Goal: Task Accomplishment & Management: Complete application form

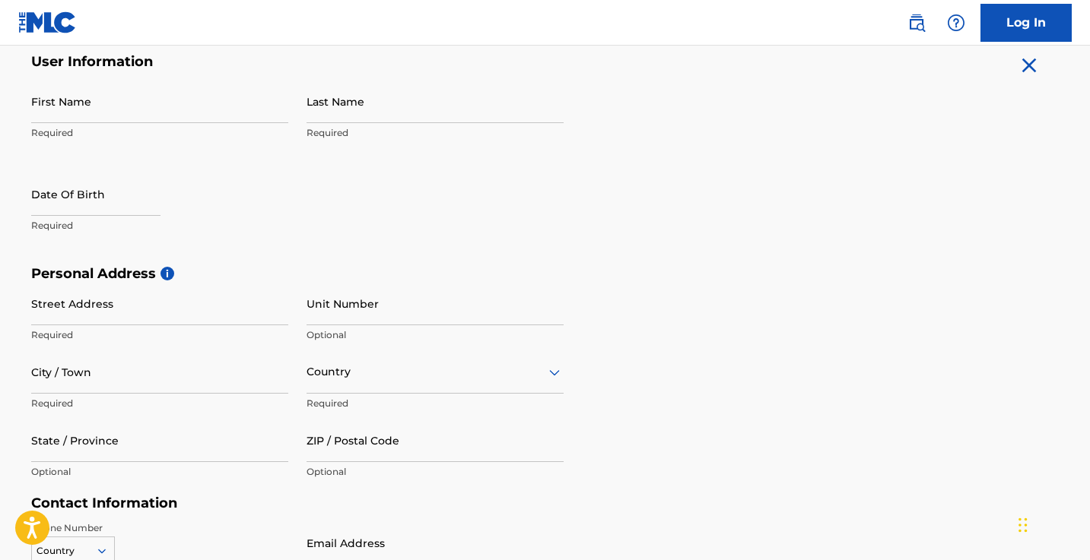
scroll to position [307, 0]
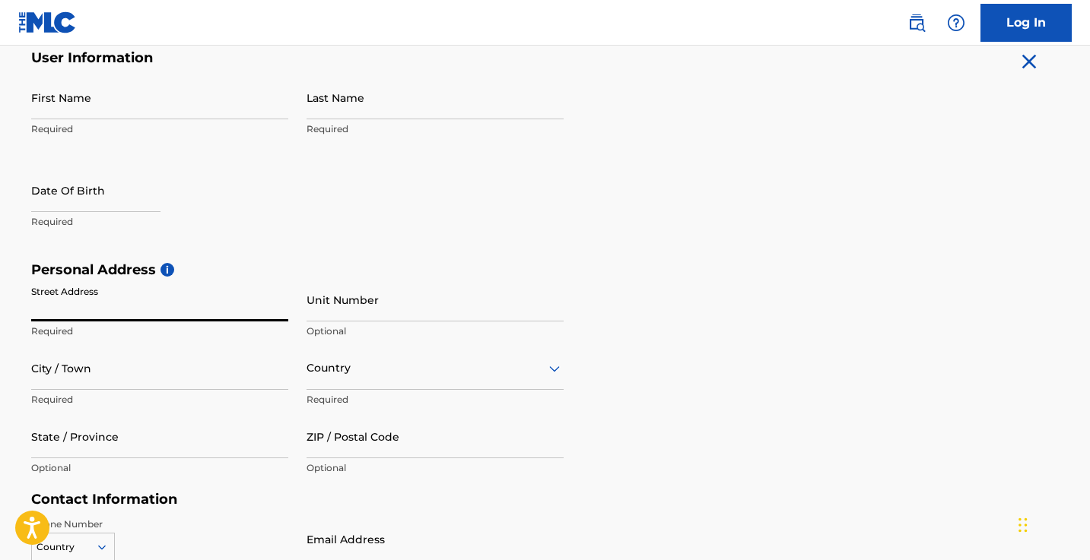
paste input "[STREET_ADDRESS][PERSON_NAME]"
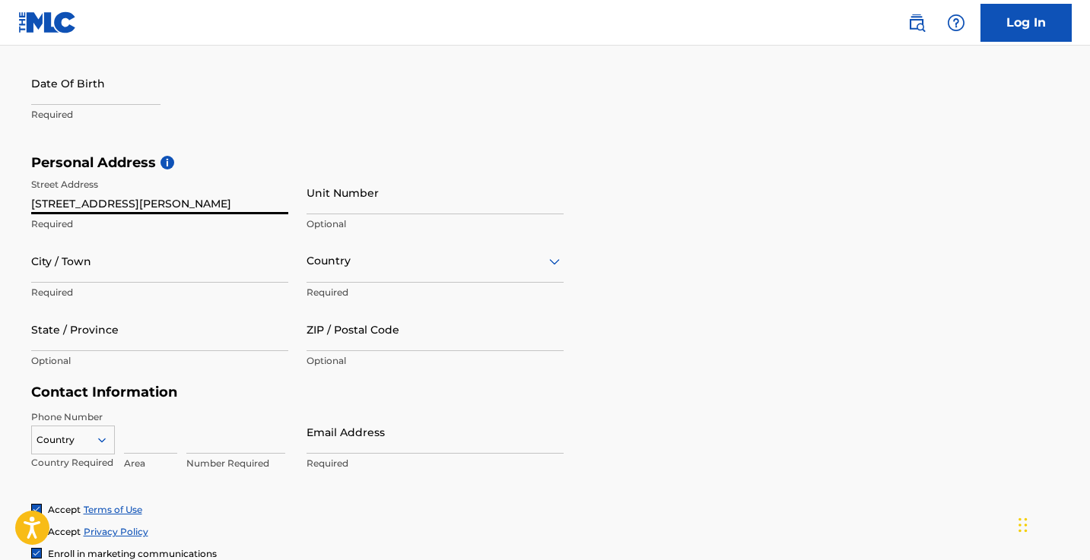
scroll to position [414, 0]
type input "[STREET_ADDRESS][PERSON_NAME]"
click at [338, 281] on div "Country" at bounding box center [434, 261] width 257 height 43
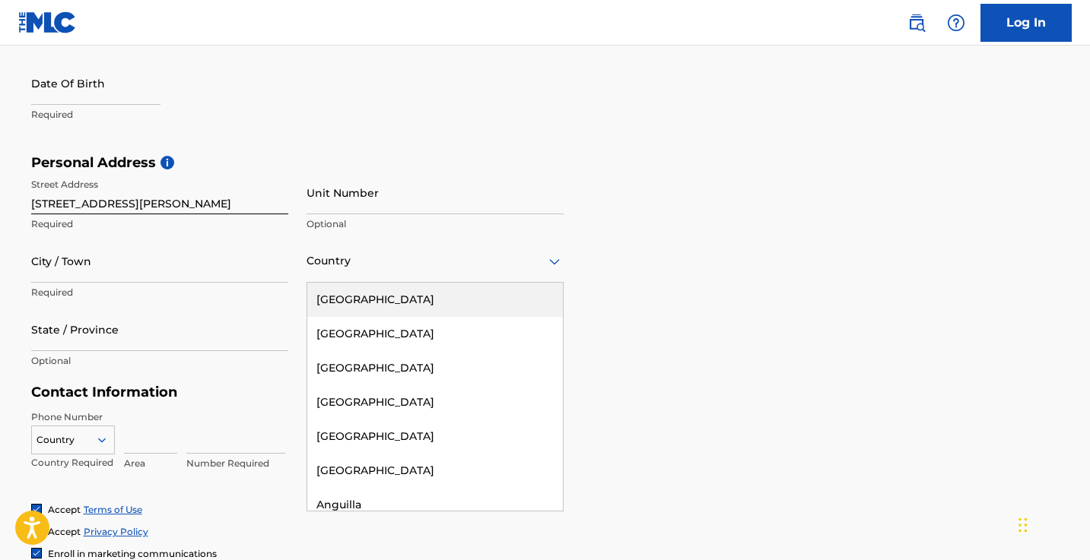
click at [357, 299] on div "[GEOGRAPHIC_DATA]" at bounding box center [434, 300] width 255 height 34
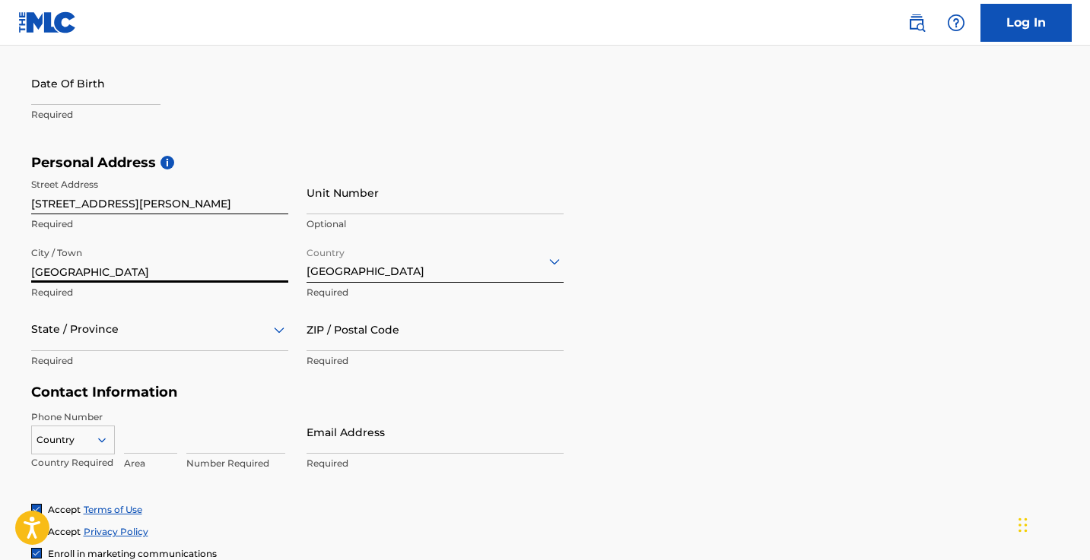
type input "[GEOGRAPHIC_DATA]"
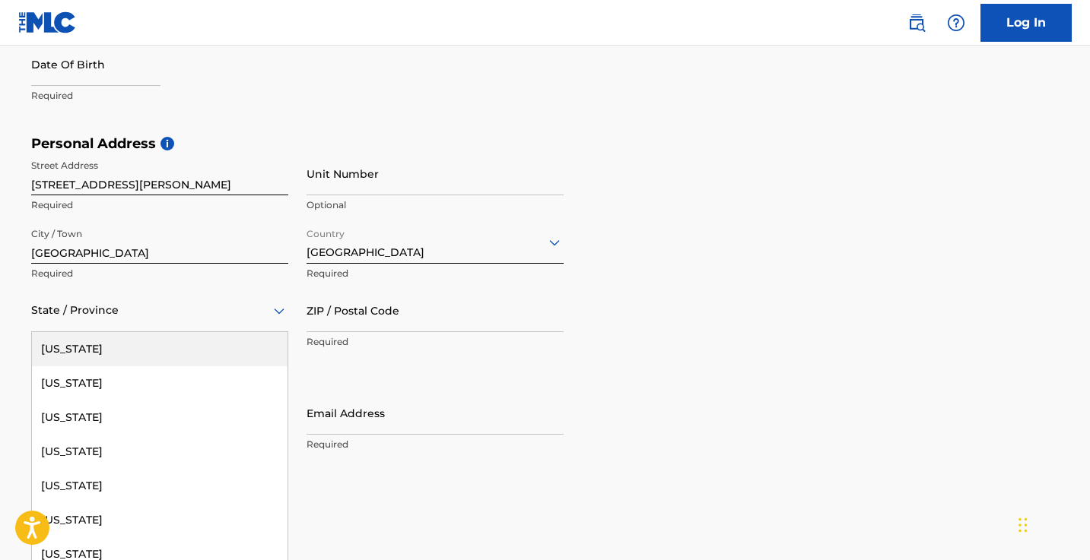
click at [192, 328] on div "State / Province" at bounding box center [159, 310] width 257 height 43
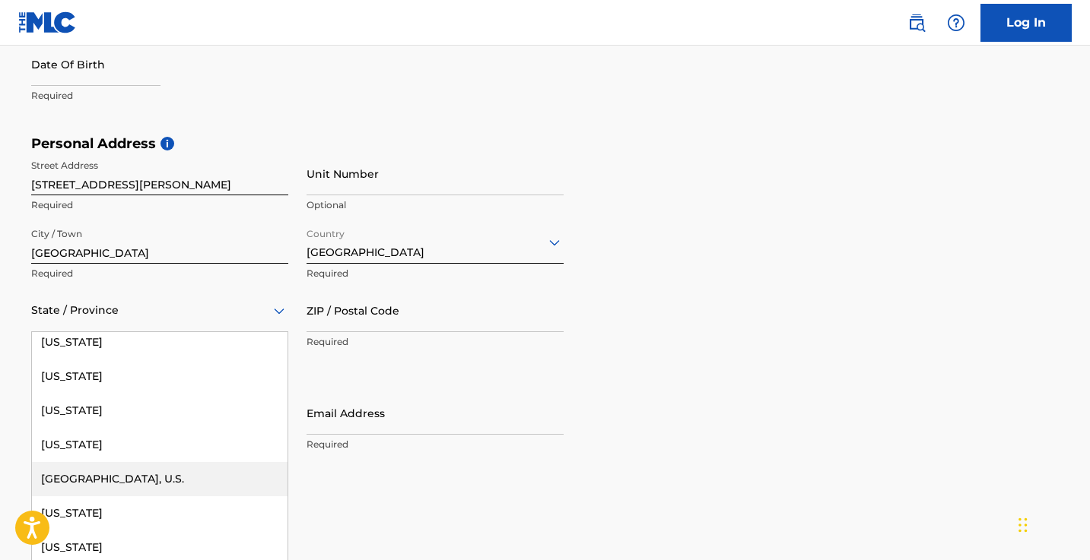
scroll to position [1605, 0]
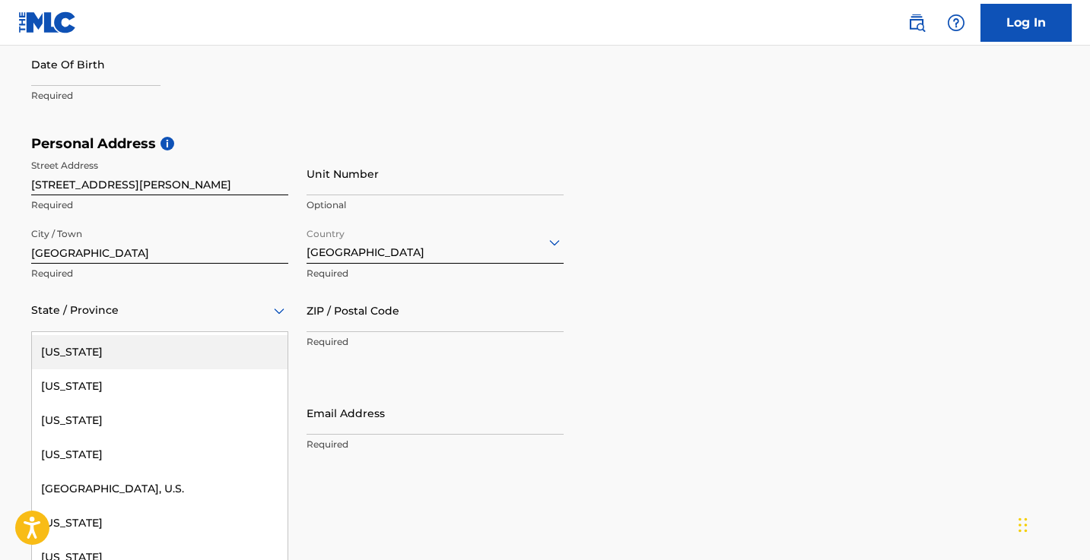
click at [141, 355] on div "[US_STATE]" at bounding box center [159, 352] width 255 height 34
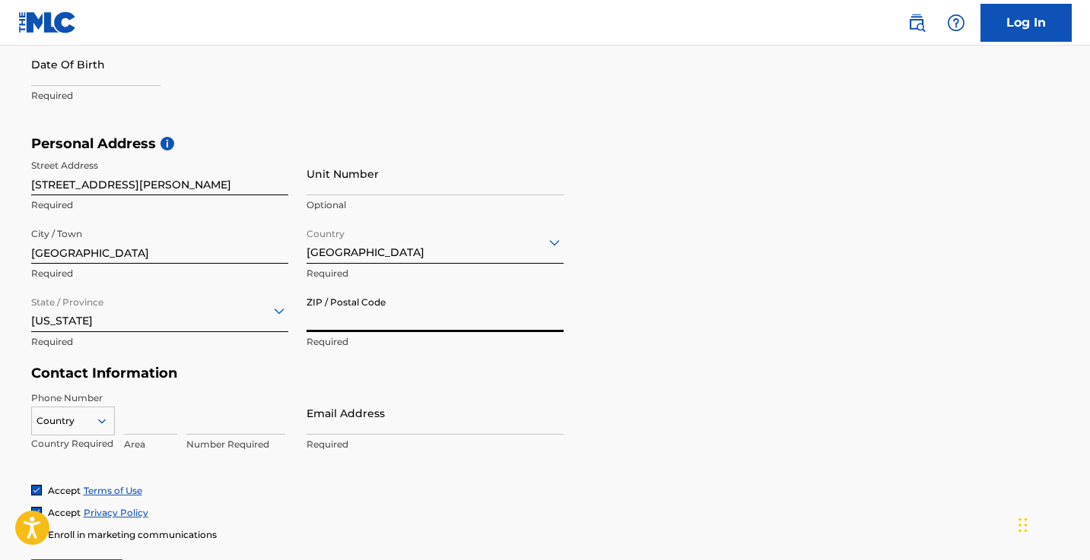
type input "f"
type input "2"
type input "3"
type input "8"
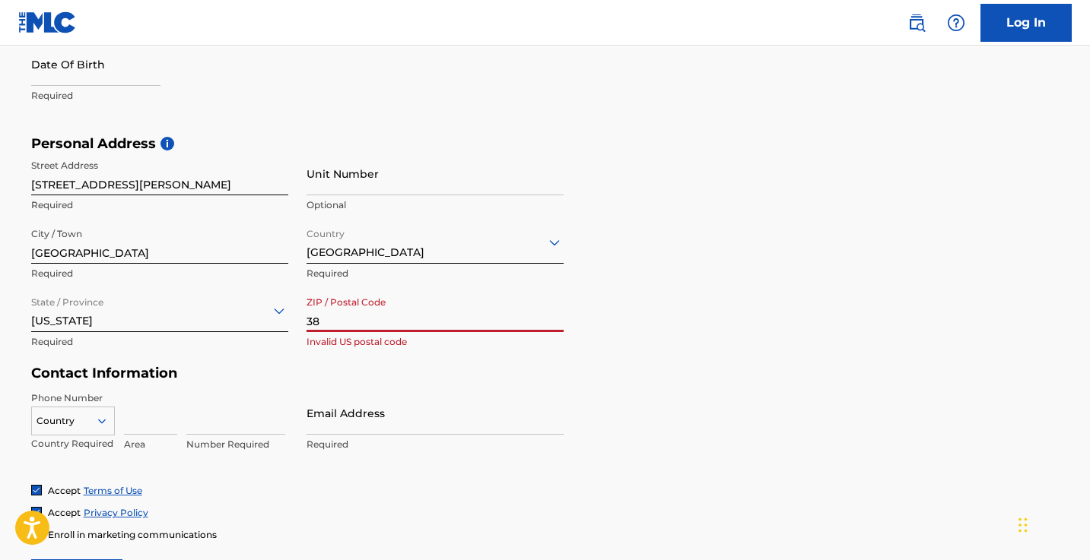
type input "3"
type input "2"
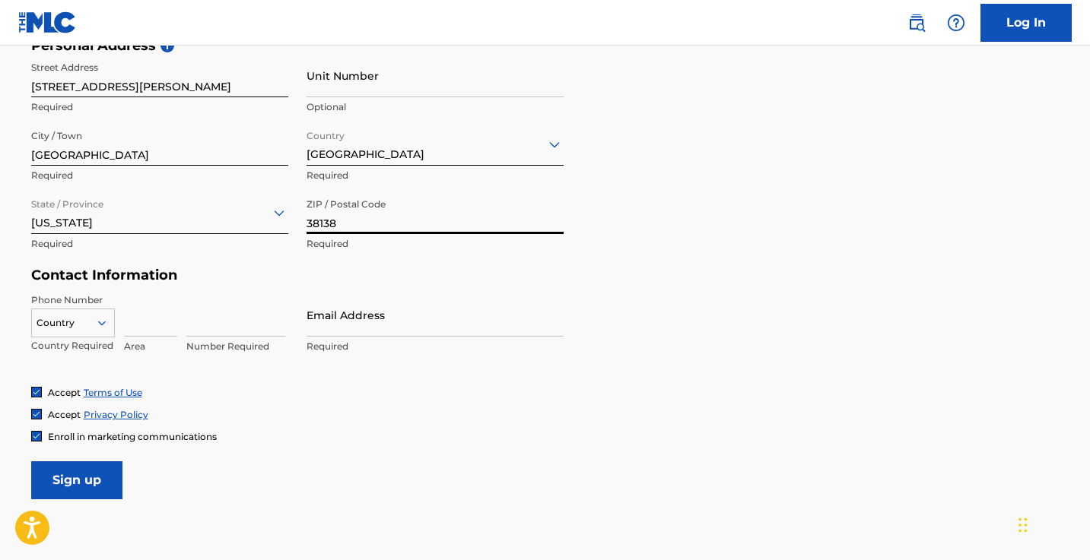
scroll to position [531, 0]
type input "38138"
click at [398, 335] on div "Email Address Required" at bounding box center [434, 327] width 257 height 68
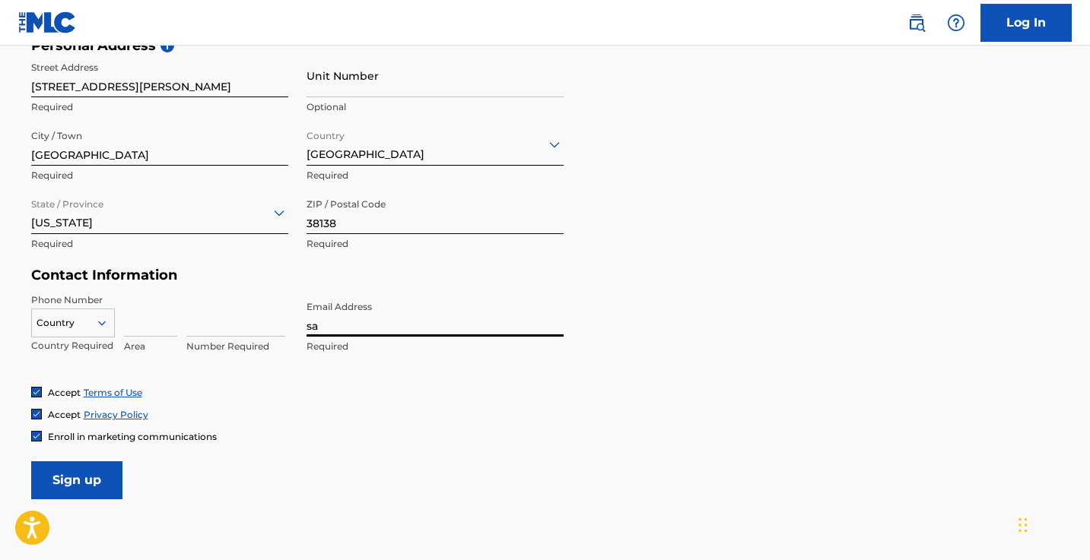
type input "s"
type input "[EMAIL_ADDRESS][DOMAIN_NAME]"
click at [141, 327] on input at bounding box center [150, 314] width 53 height 43
type input "901"
type input "8007887"
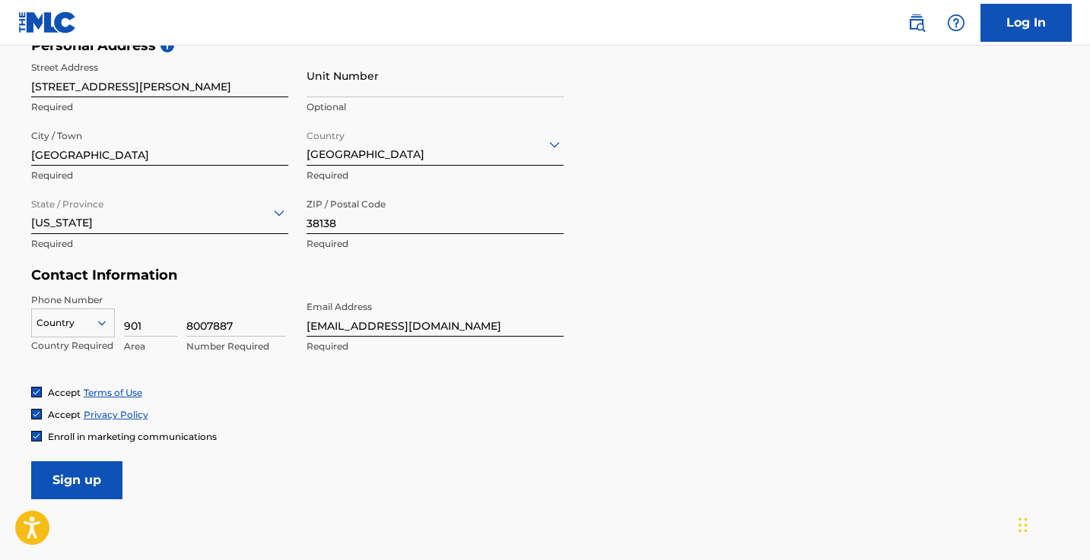
click at [326, 441] on div "Enroll in marketing communications" at bounding box center [545, 436] width 1028 height 13
click at [39, 432] on img at bounding box center [36, 436] width 9 height 9
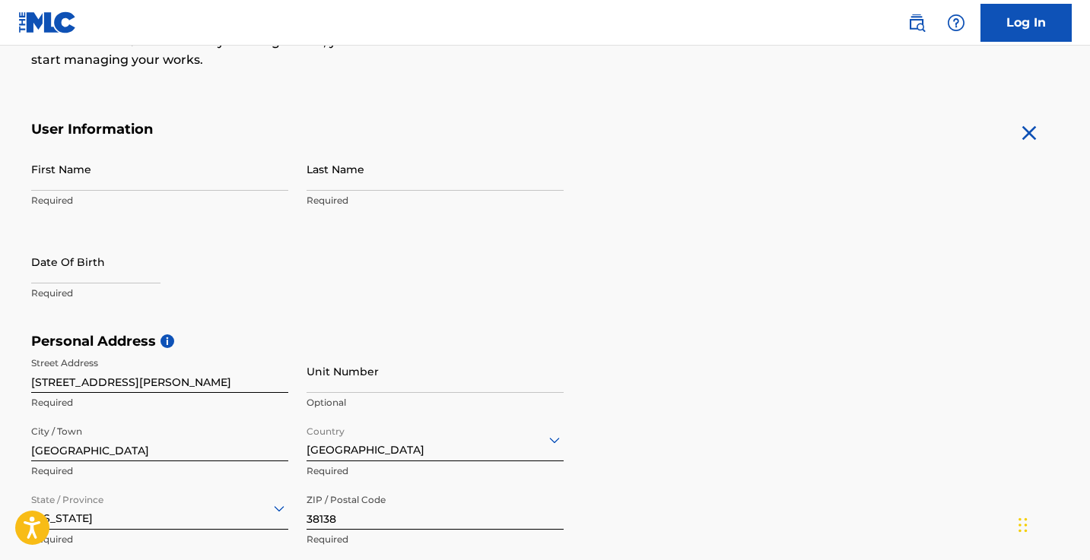
scroll to position [205, 0]
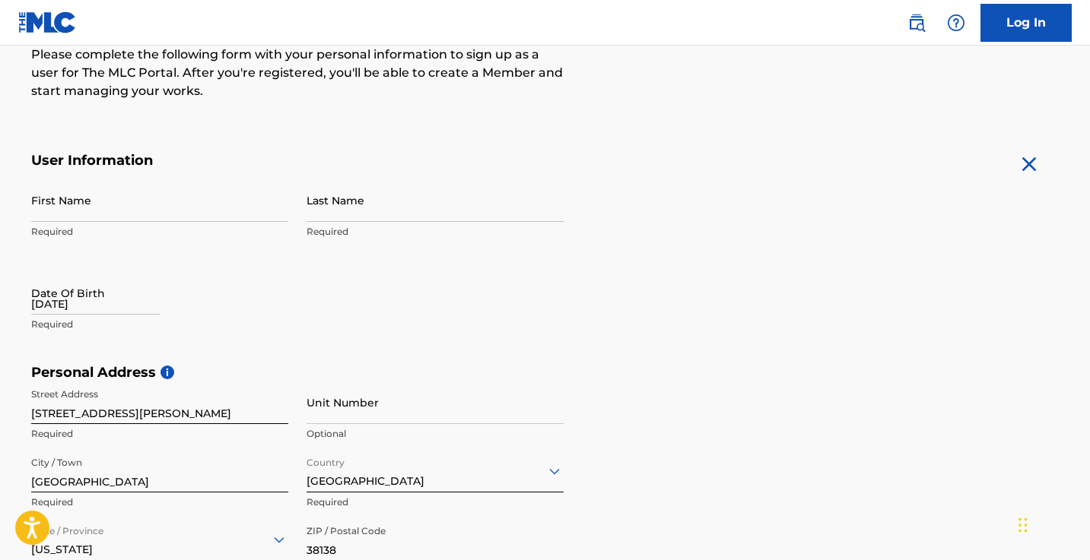
type input "[DATE]"
type input "[PERSON_NAME]"
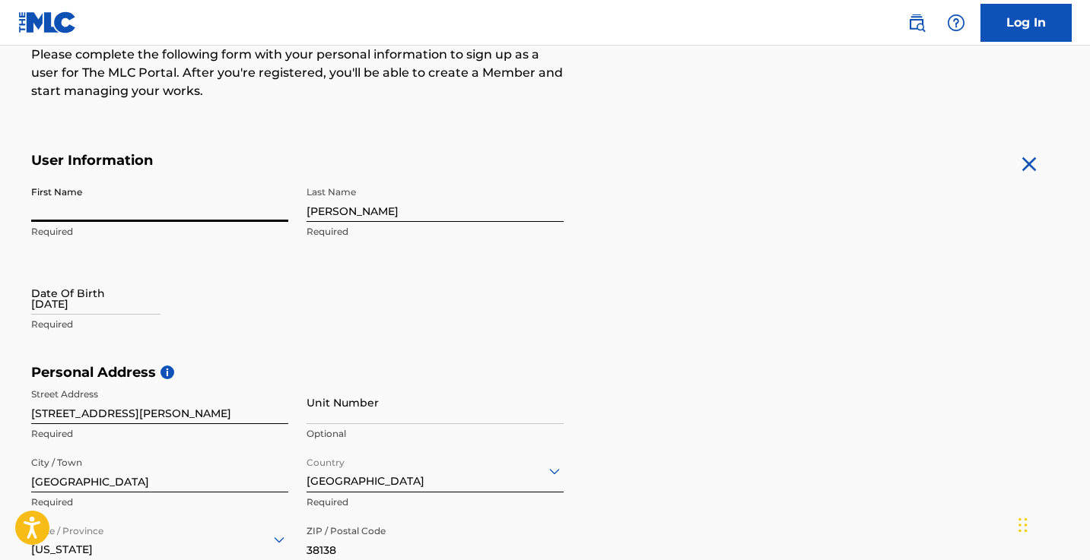
type input "H"
type input "Savannah"
click at [502, 310] on div "First Name [PERSON_NAME] Required Last Name [PERSON_NAME] Required Date Of Birt…" at bounding box center [297, 272] width 532 height 186
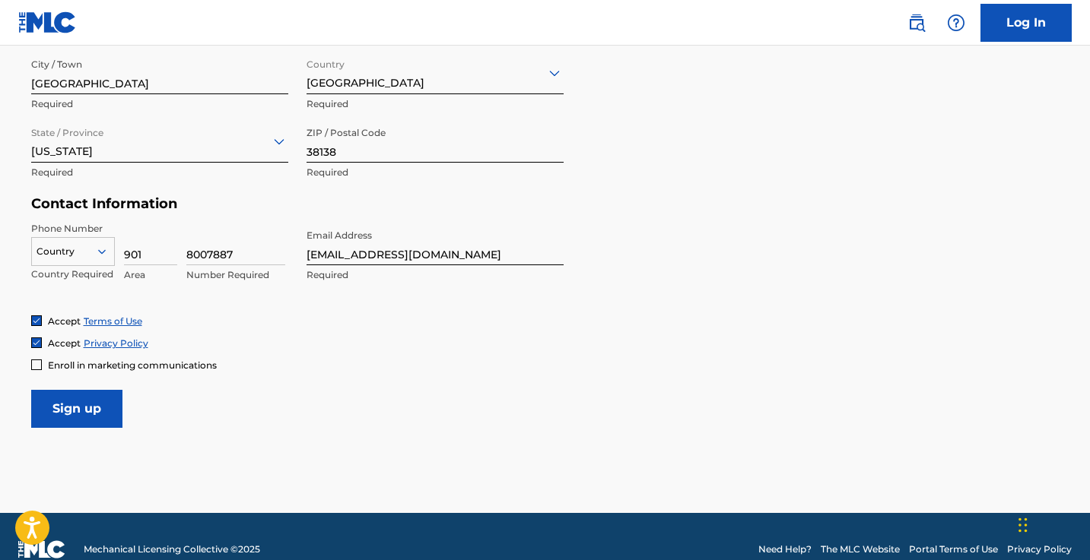
scroll to position [612, 0]
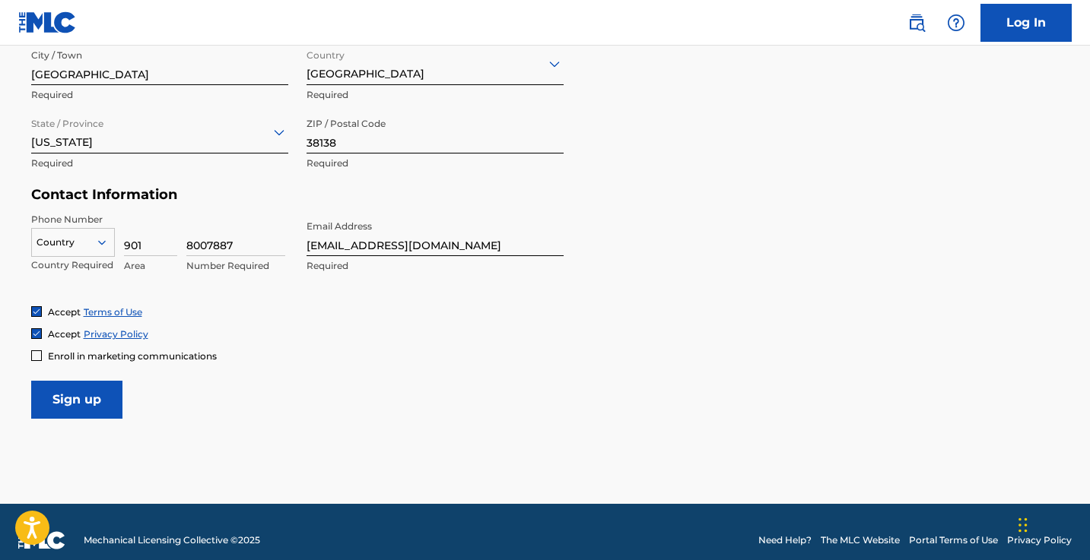
click at [72, 408] on input "Sign up" at bounding box center [76, 400] width 91 height 38
click at [100, 240] on icon at bounding box center [102, 243] width 14 height 14
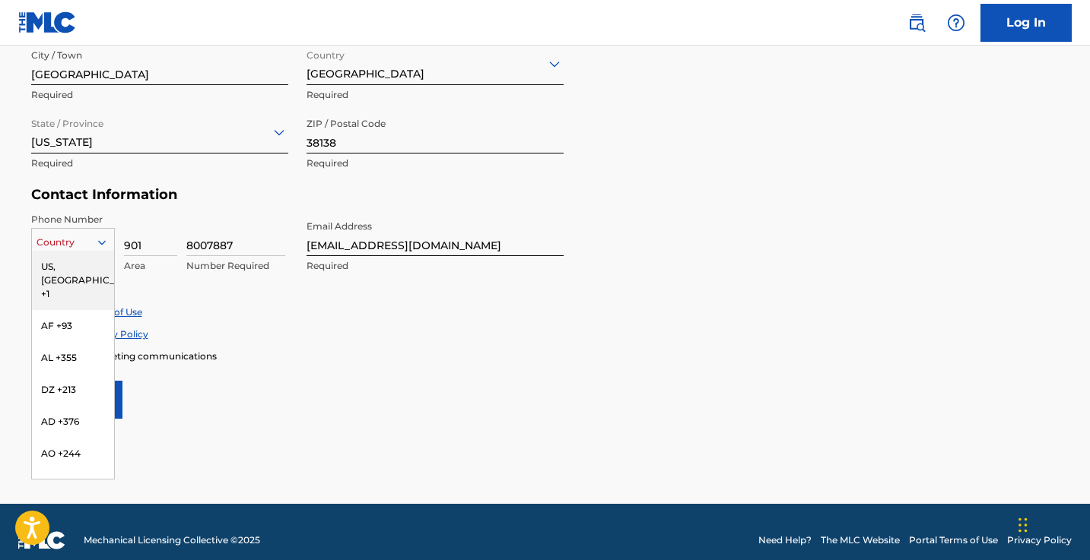
click at [89, 261] on div "US, [GEOGRAPHIC_DATA] +1" at bounding box center [73, 280] width 82 height 59
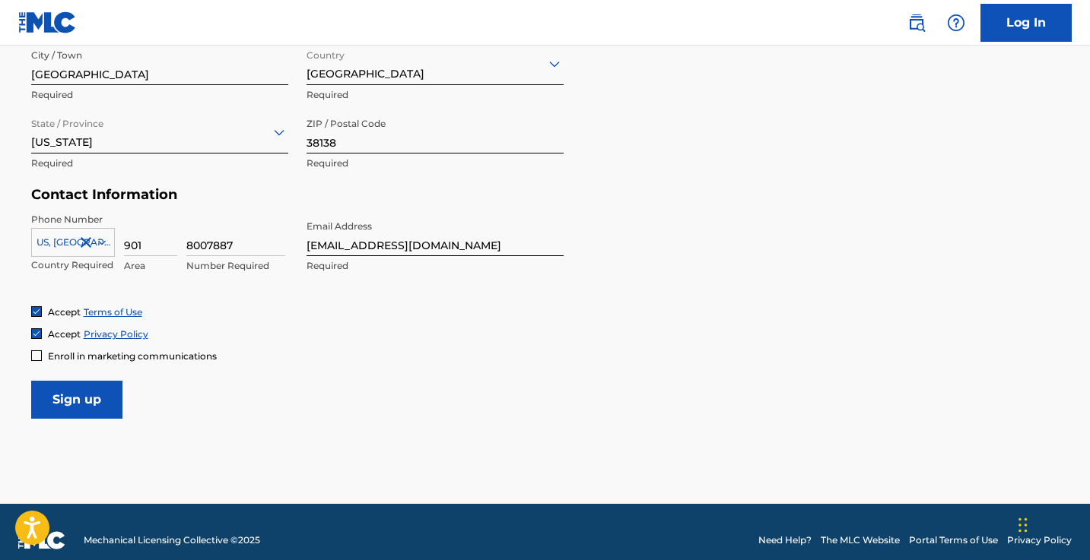
click at [103, 395] on input "Sign up" at bounding box center [76, 400] width 91 height 38
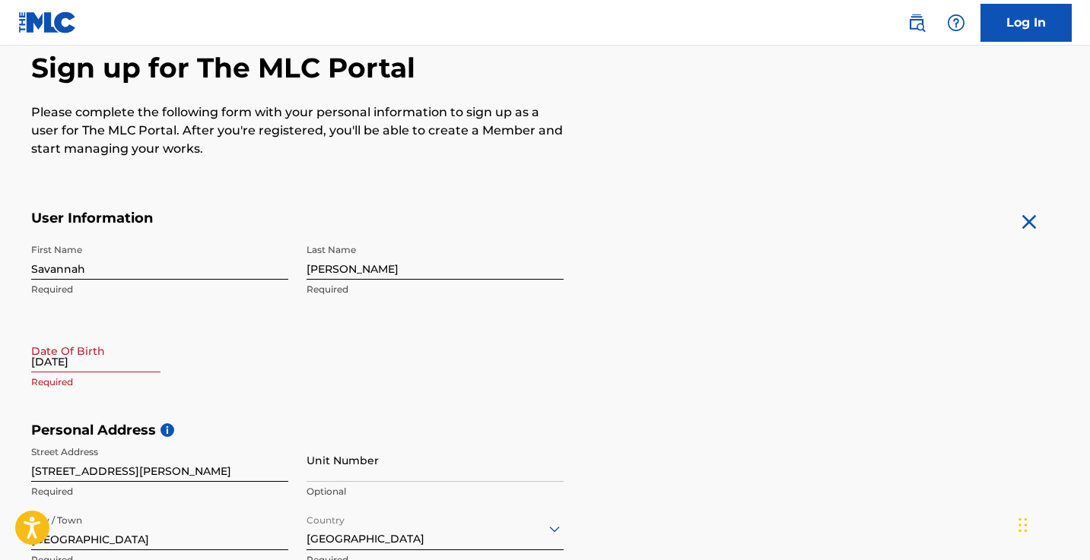
scroll to position [163, 0]
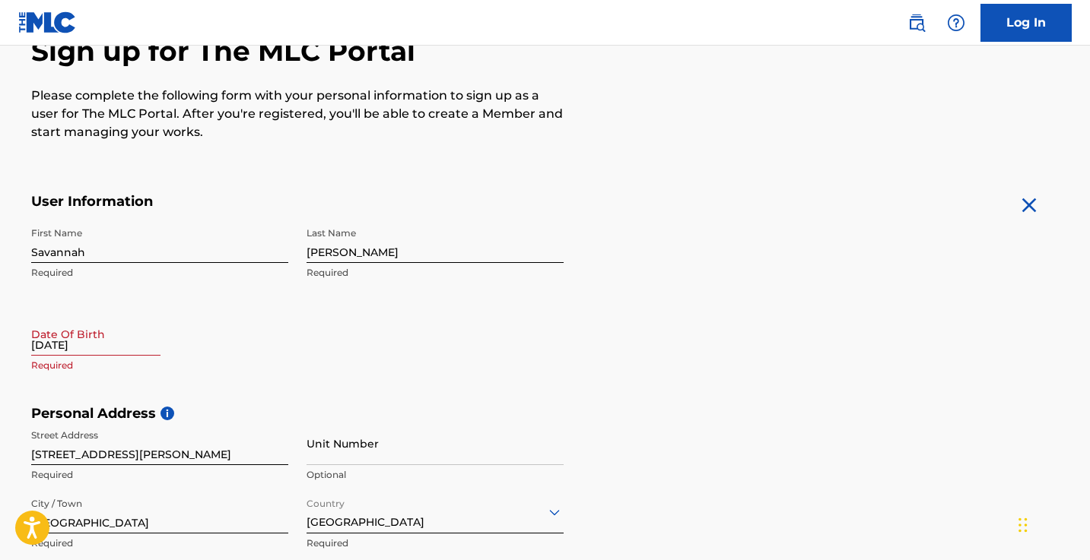
select select "7"
select select "2025"
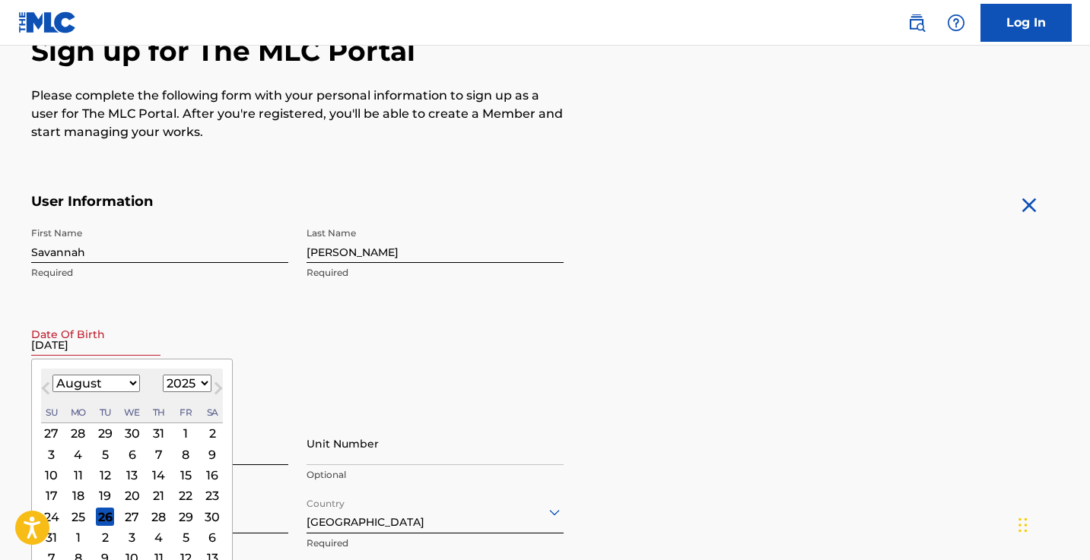
click at [109, 345] on input "[DATE]" at bounding box center [95, 334] width 129 height 43
select select "3"
select select "2001"
click at [130, 457] on div "11" at bounding box center [131, 455] width 18 height 18
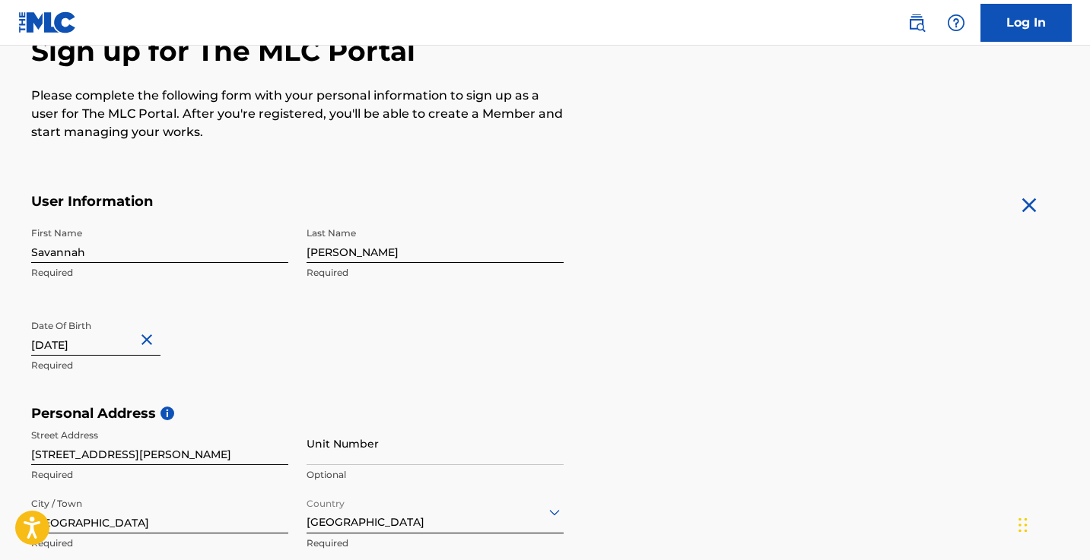
click at [230, 373] on div "Date Of Birth [DEMOGRAPHIC_DATA] Required" at bounding box center [159, 347] width 257 height 68
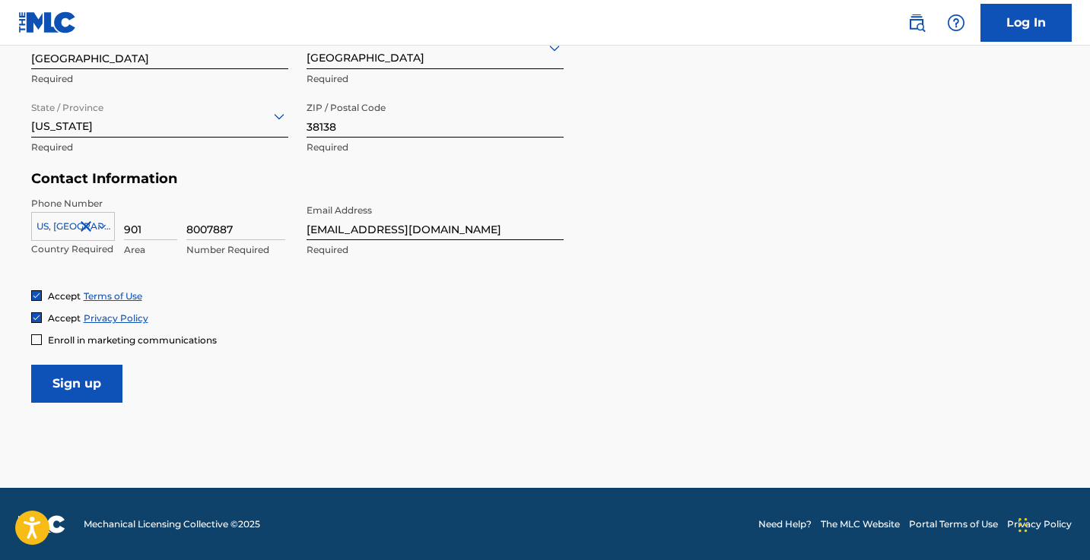
scroll to position [627, 0]
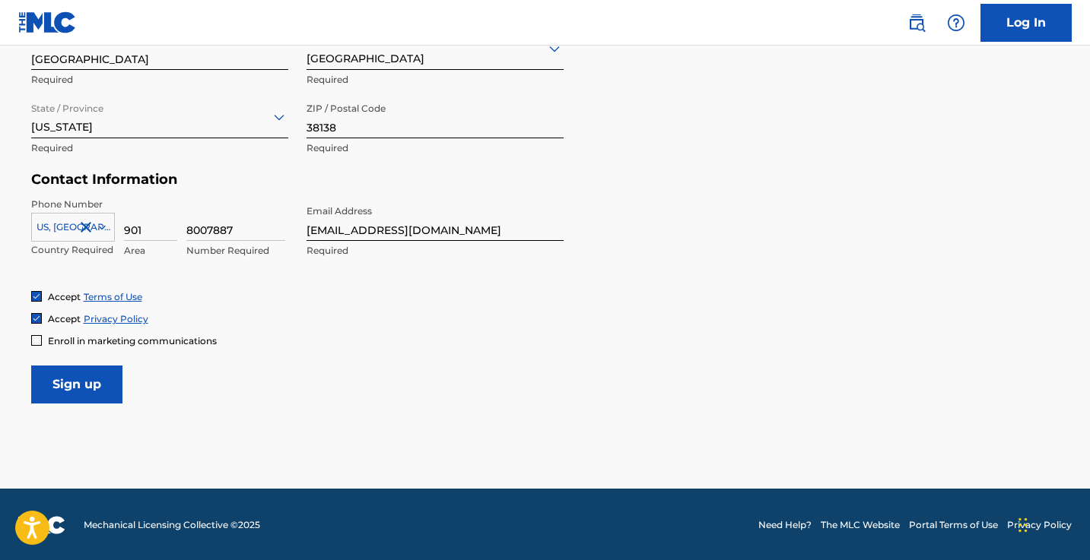
click at [84, 386] on input "Sign up" at bounding box center [76, 385] width 91 height 38
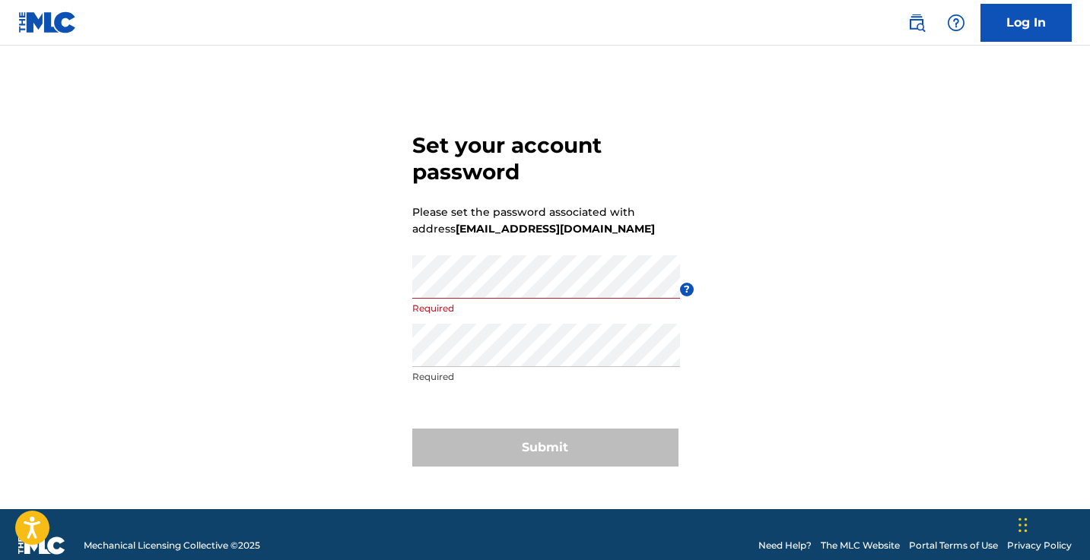
click at [928, 123] on div "Set your account password Please set the password associated with address hc@ha…" at bounding box center [545, 297] width 1064 height 426
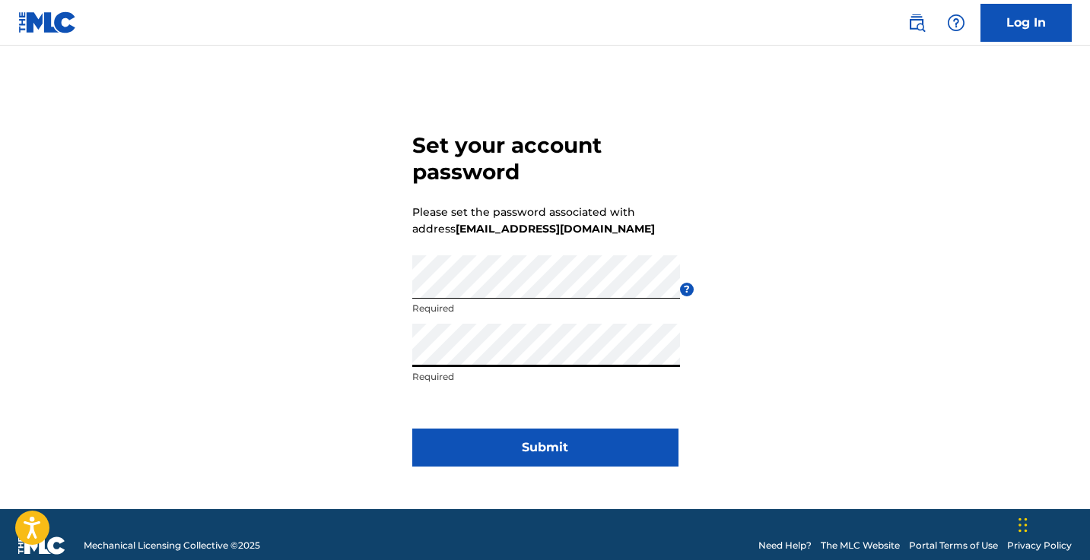
click at [586, 449] on button "Submit" at bounding box center [545, 448] width 266 height 38
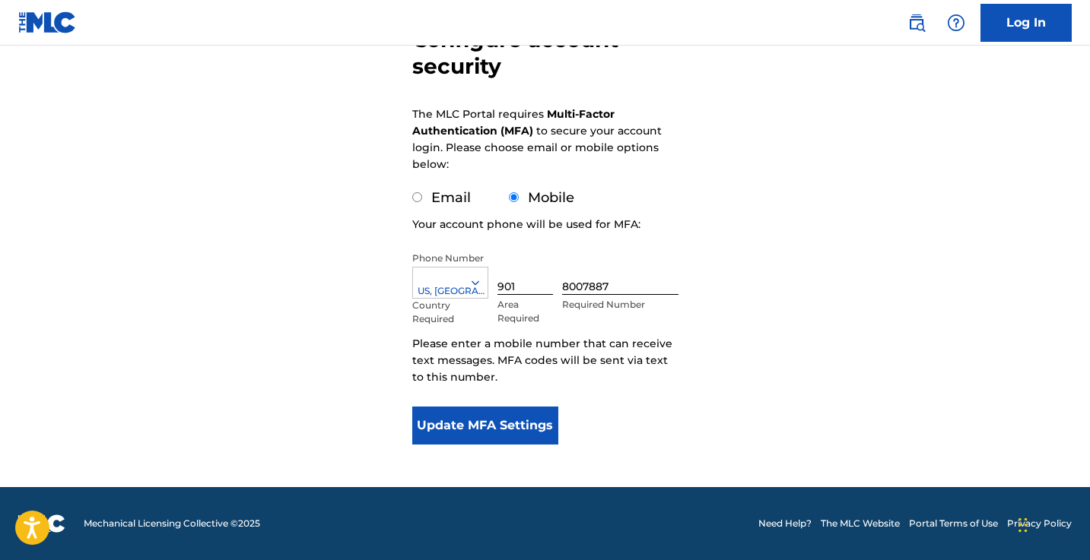
scroll to position [171, 0]
click at [502, 426] on button "Update MFA Settings" at bounding box center [485, 426] width 147 height 38
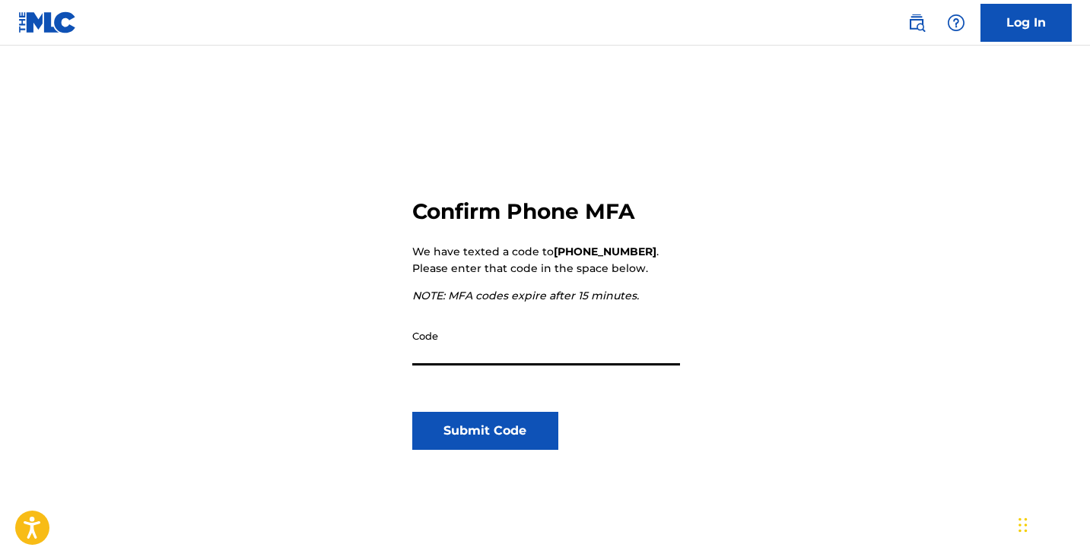
scroll to position [116, 0]
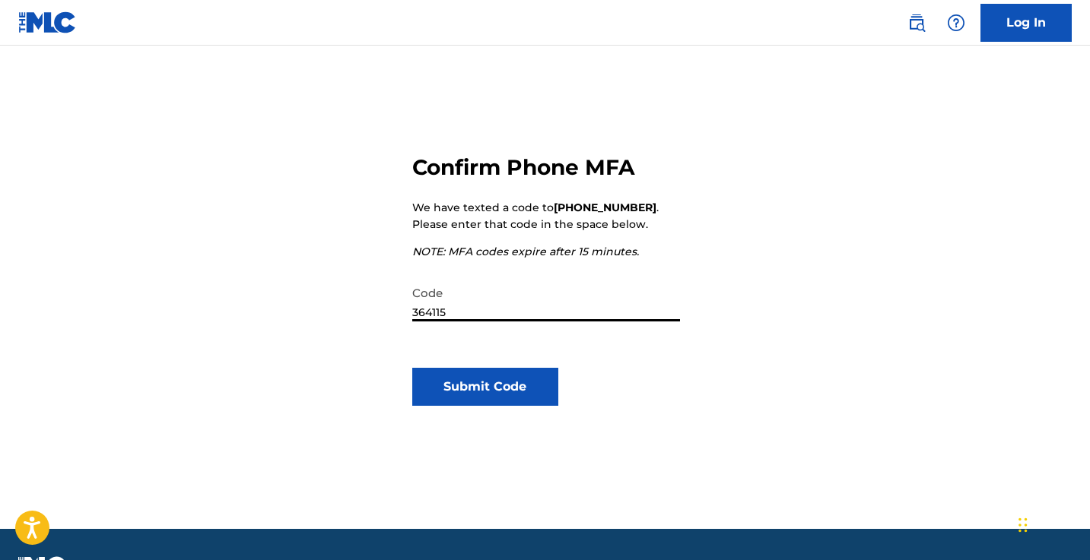
type input "364115"
click at [457, 392] on button "Submit Code" at bounding box center [485, 387] width 147 height 38
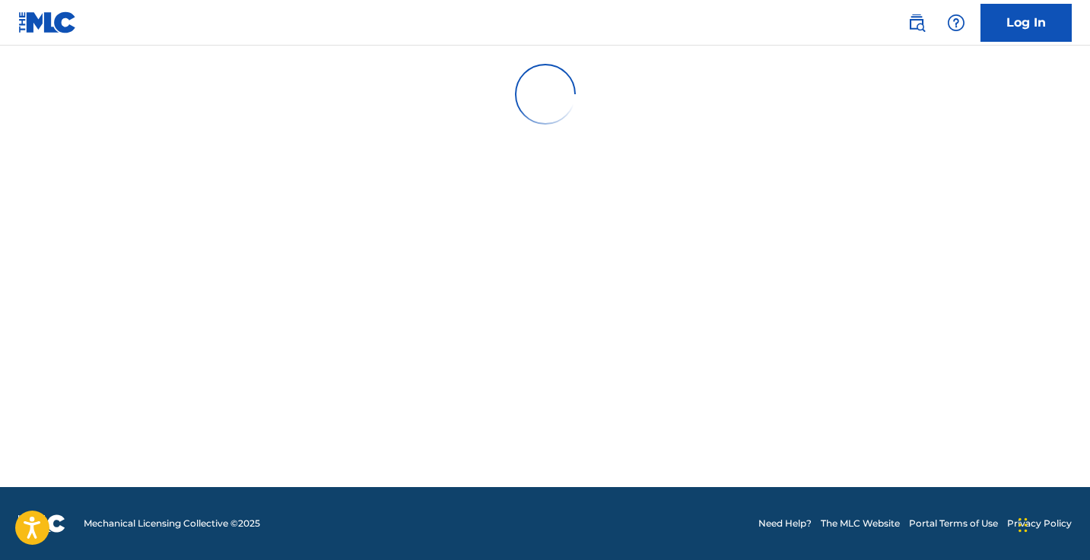
scroll to position [0, 0]
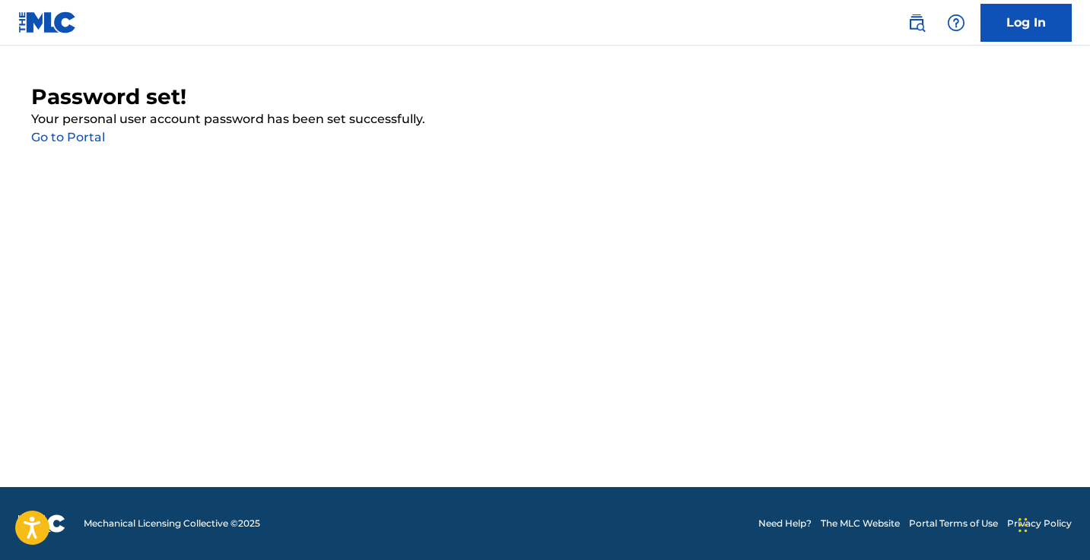
click at [75, 140] on link "Go to Portal" at bounding box center [68, 137] width 74 height 14
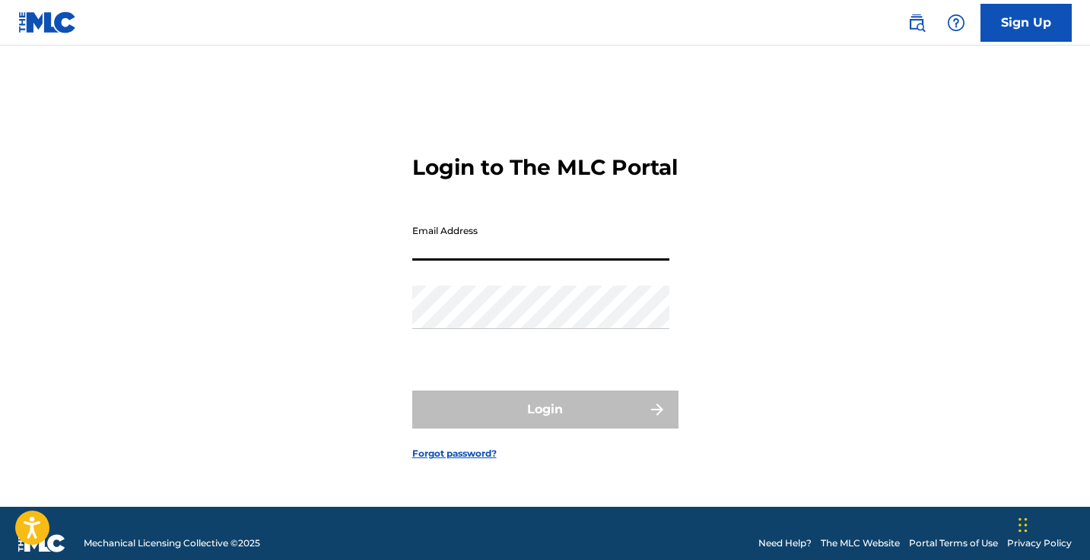
type input "s"
type input "h"
type input "[EMAIL_ADDRESS][DOMAIN_NAME]"
click at [544, 423] on button "Login" at bounding box center [545, 410] width 266 height 38
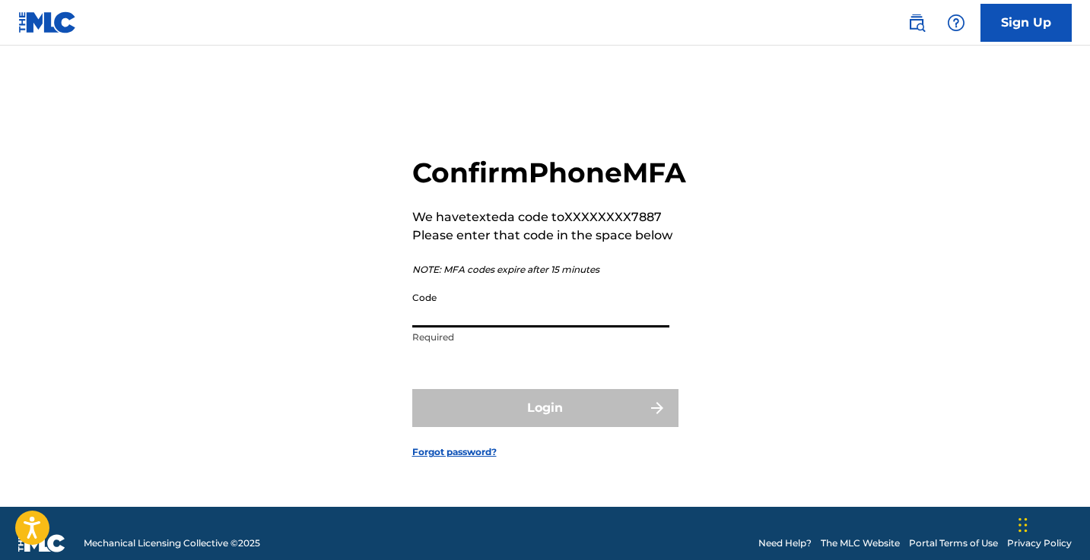
click at [461, 326] on input "Code" at bounding box center [540, 305] width 257 height 43
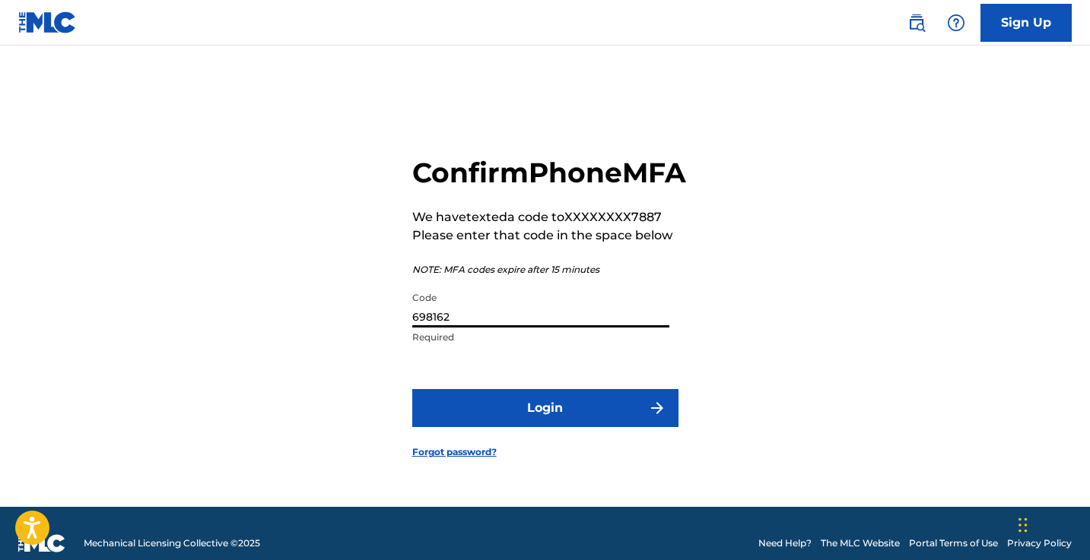
type input "698162"
click at [541, 427] on button "Login" at bounding box center [545, 408] width 266 height 38
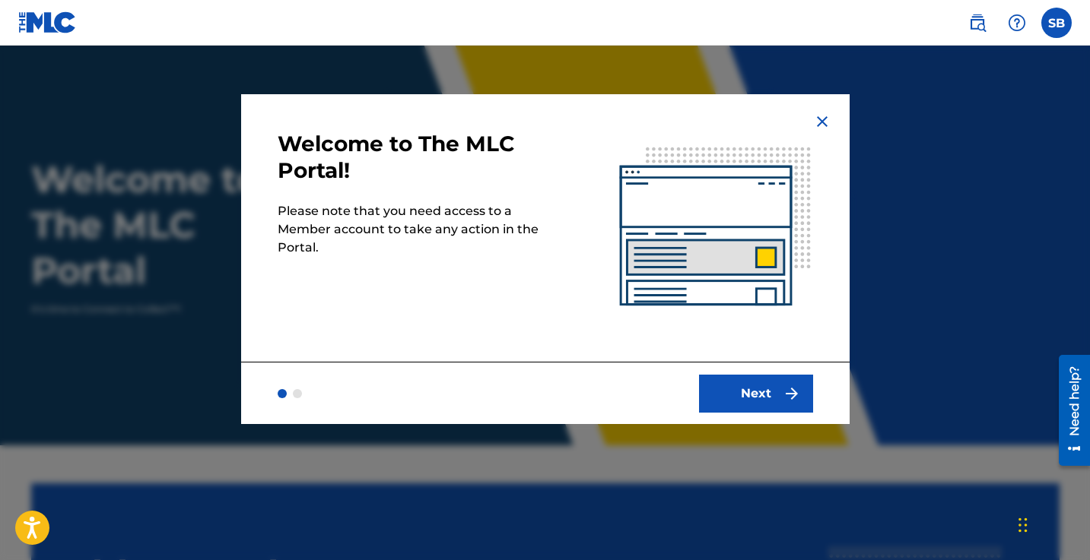
click at [748, 395] on button "Next" at bounding box center [756, 394] width 114 height 38
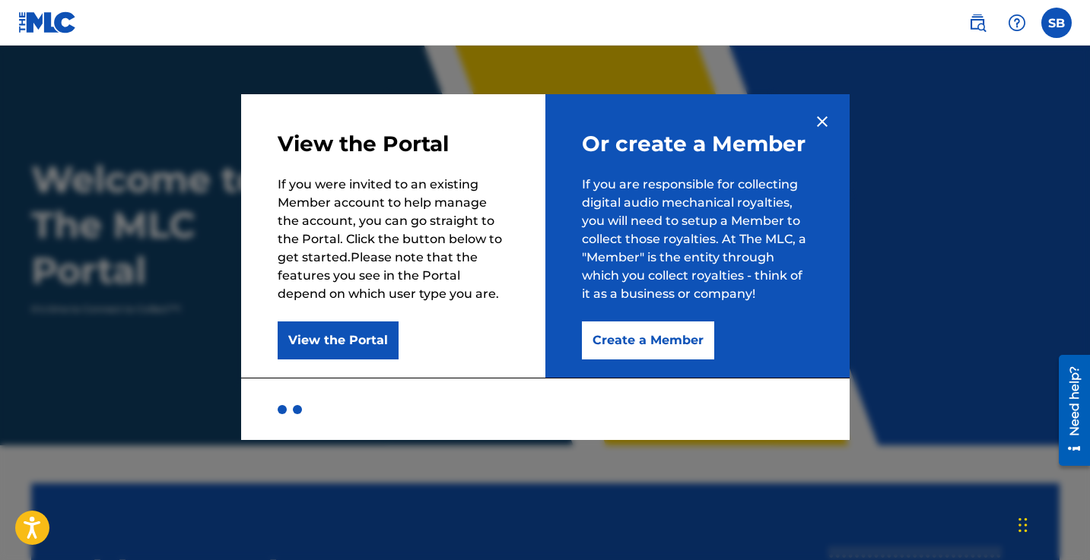
click at [645, 338] on button "Create a Member" at bounding box center [648, 341] width 132 height 38
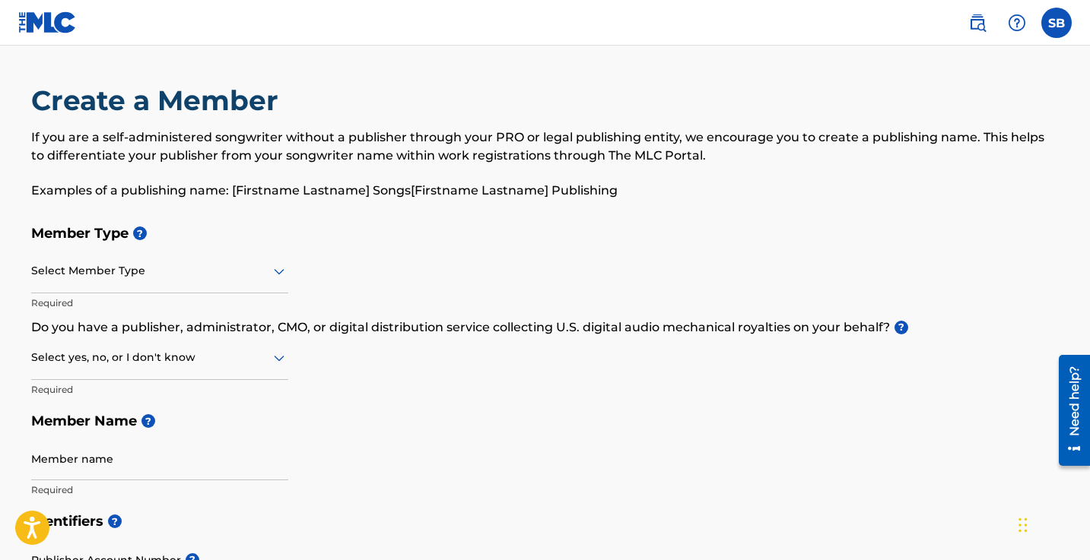
click at [125, 268] on div at bounding box center [159, 271] width 257 height 19
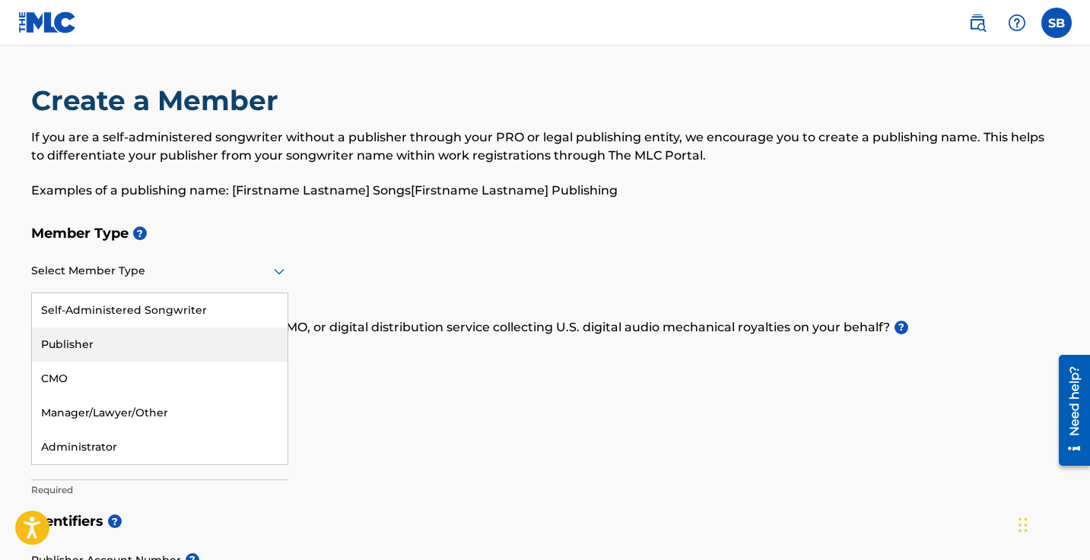
click at [154, 351] on div "Publisher" at bounding box center [159, 345] width 255 height 34
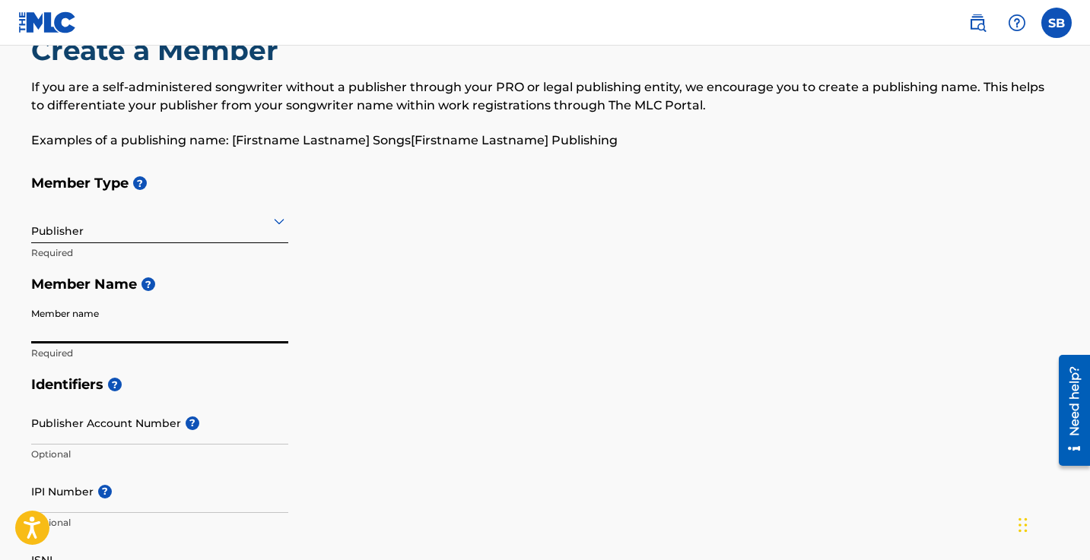
scroll to position [46, 0]
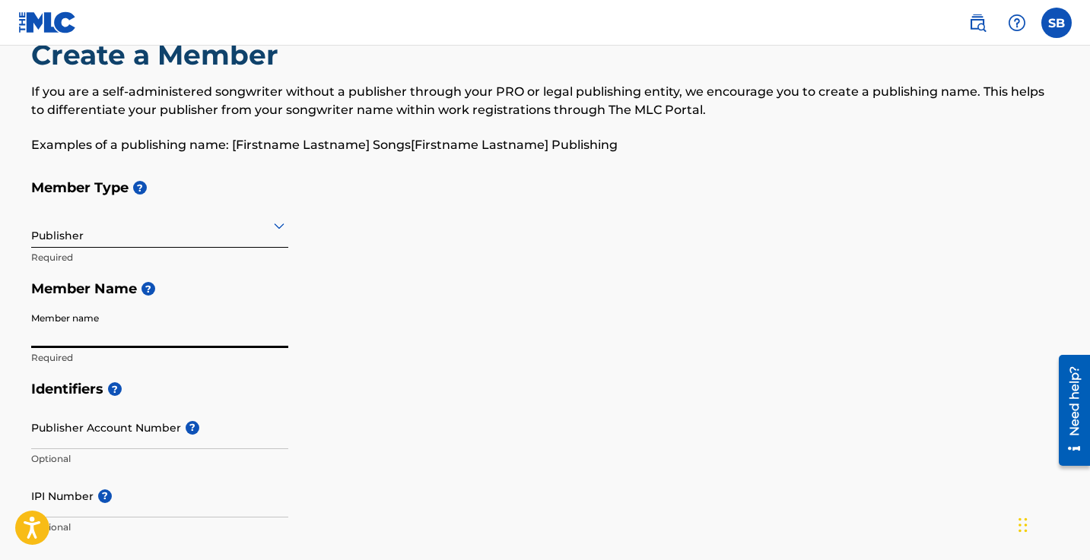
click at [100, 436] on input "Publisher Account Number ?" at bounding box center [159, 427] width 257 height 43
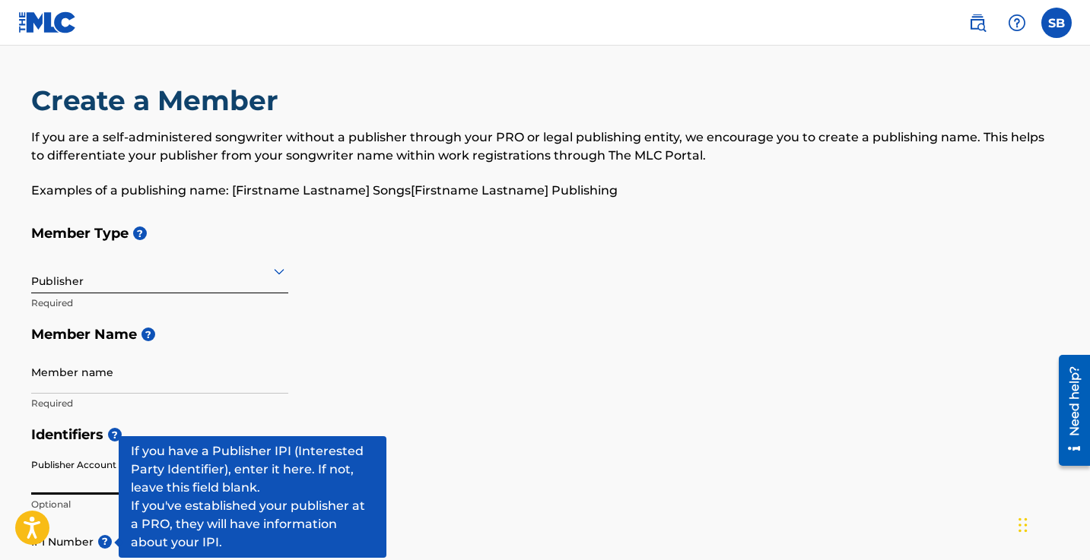
scroll to position [0, 0]
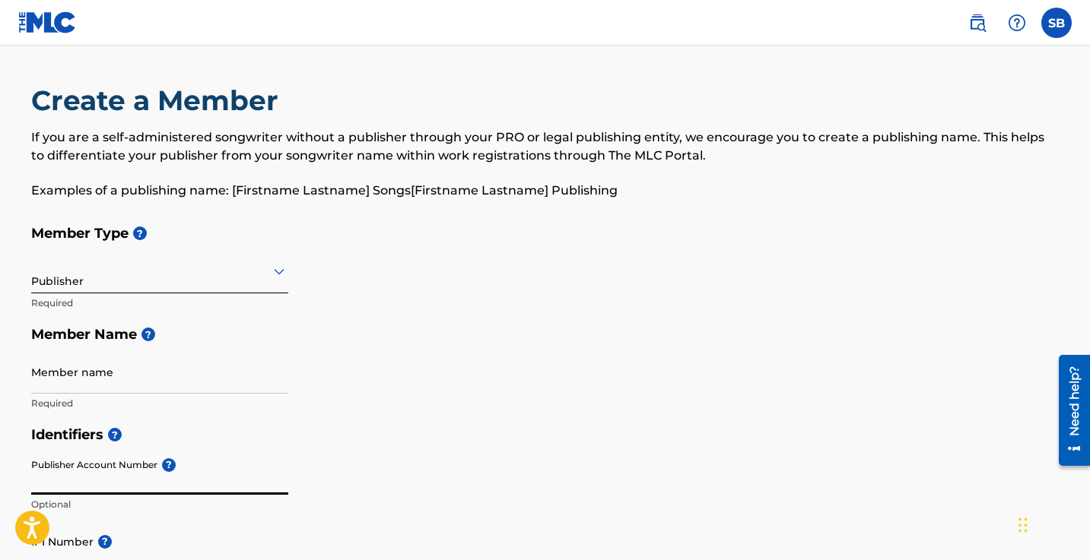
click at [61, 279] on div at bounding box center [159, 271] width 257 height 19
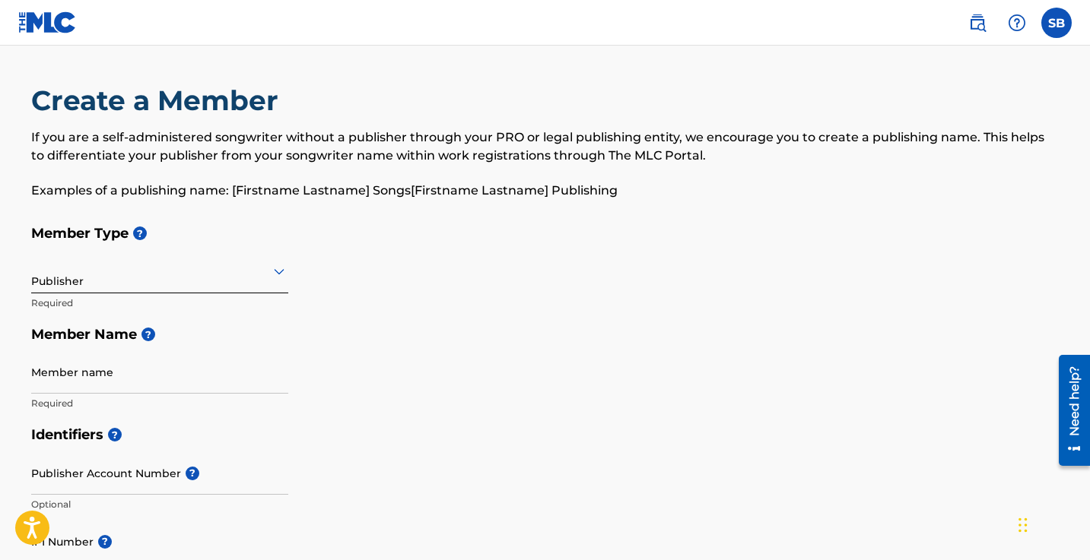
click at [552, 341] on h5 "Member Name ?" at bounding box center [545, 335] width 1028 height 33
click at [80, 370] on input "Member name" at bounding box center [159, 372] width 257 height 43
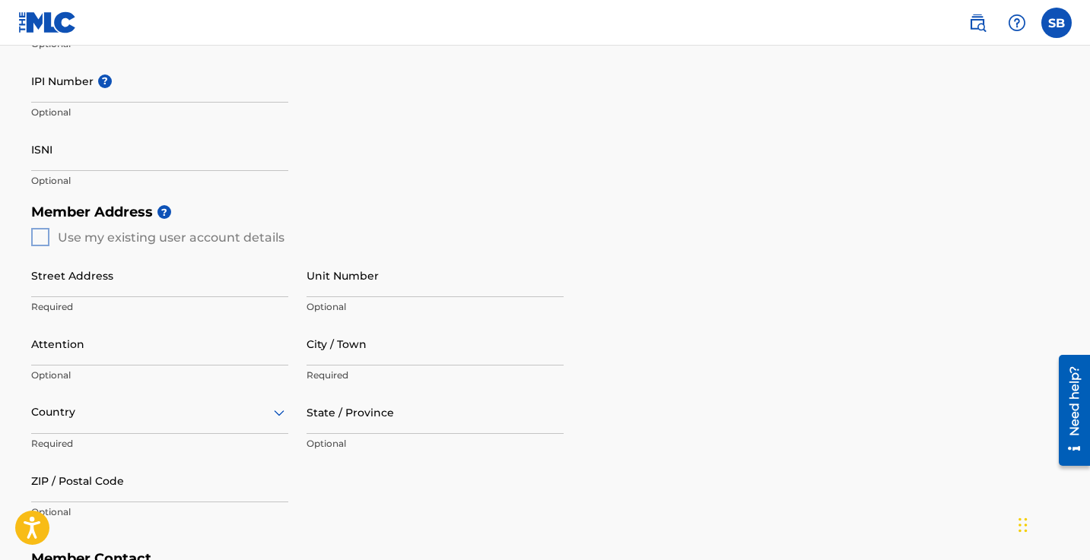
scroll to position [481, 0]
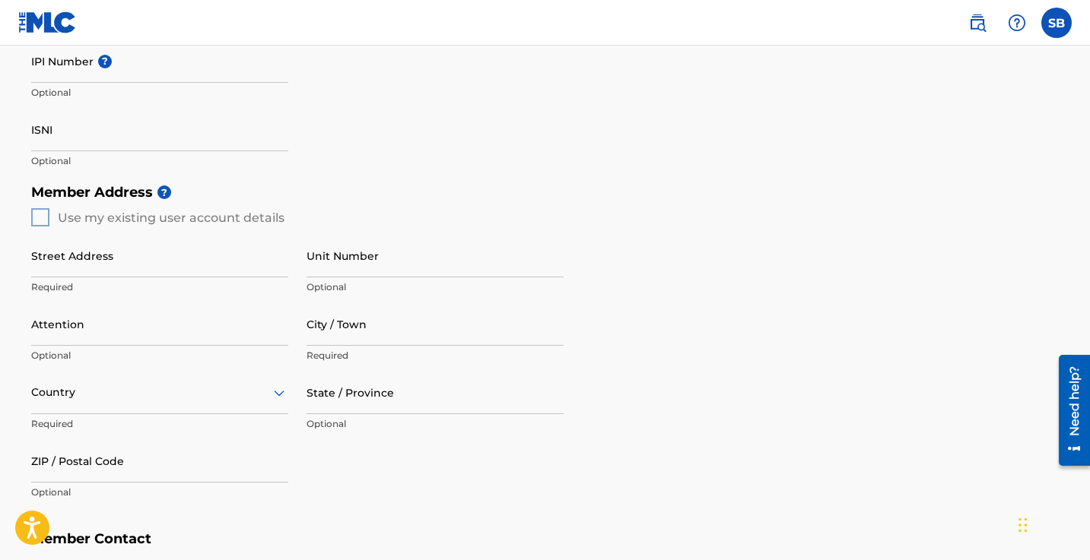
type input "Harvest Collective"
click at [37, 208] on div "Member Address ? Use my existing user account details Street Address Required U…" at bounding box center [545, 349] width 1028 height 347
click at [45, 220] on div "Member Address ? Use my existing user account details Street Address Required U…" at bounding box center [545, 349] width 1028 height 347
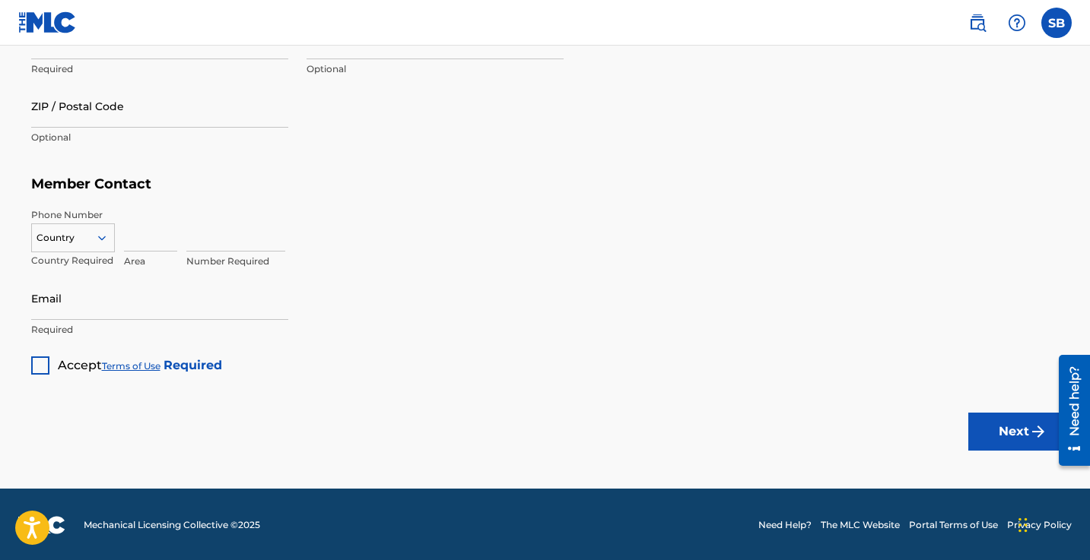
scroll to position [835, 0]
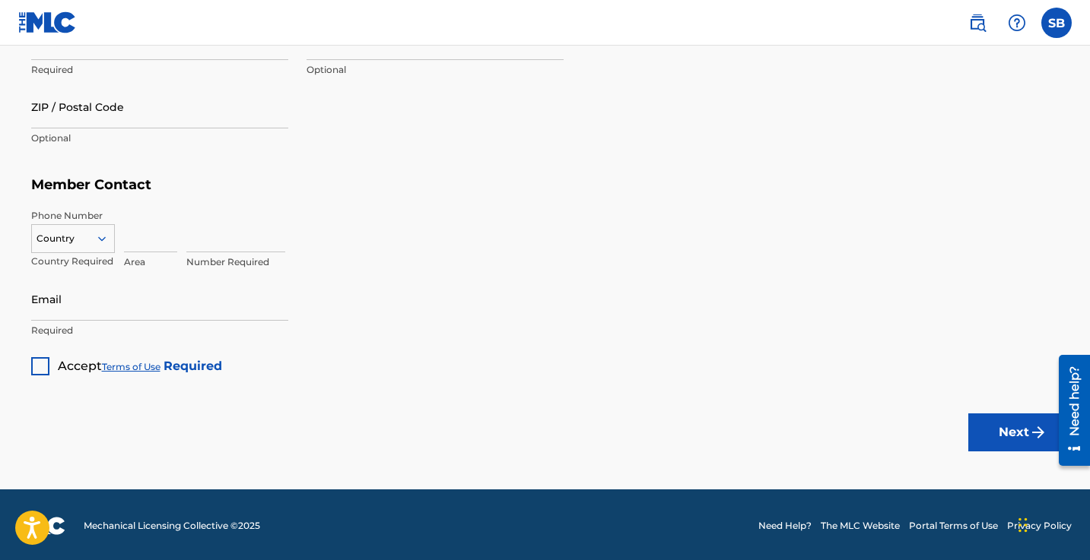
click at [142, 251] on div "Area" at bounding box center [150, 243] width 53 height 68
click at [138, 239] on input at bounding box center [150, 230] width 53 height 43
type input "901"
type input "8007887"
click at [92, 240] on div at bounding box center [73, 238] width 82 height 17
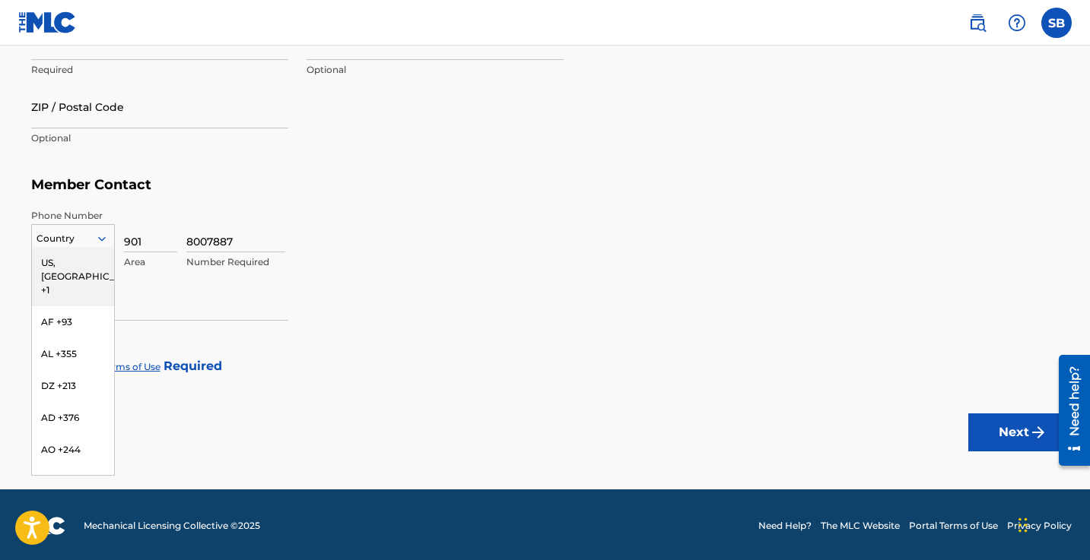
click at [81, 259] on div "US, [GEOGRAPHIC_DATA] +1" at bounding box center [73, 276] width 82 height 59
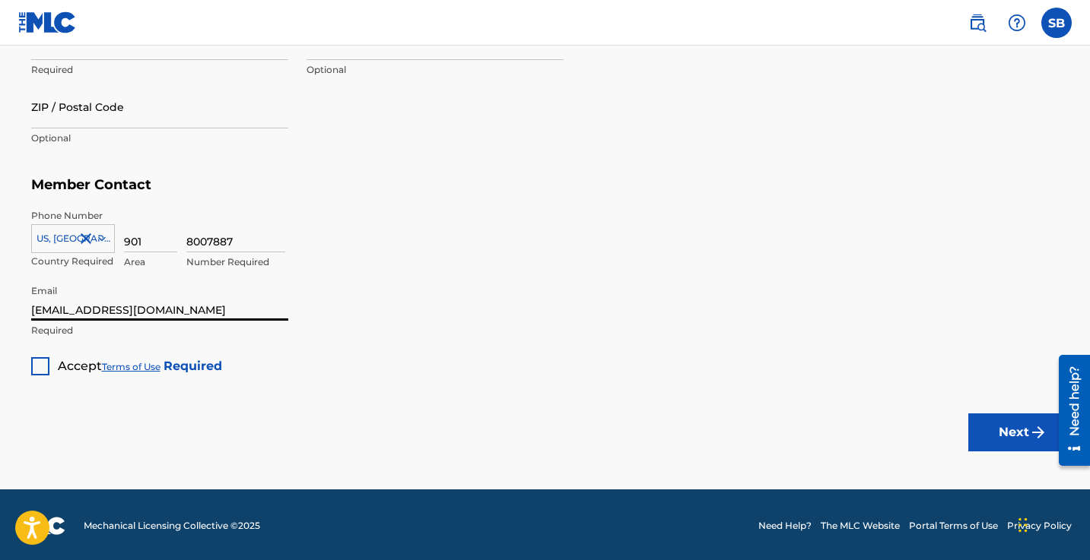
type input "savannah@harvestmemphis.org"
click at [40, 366] on div at bounding box center [40, 366] width 18 height 18
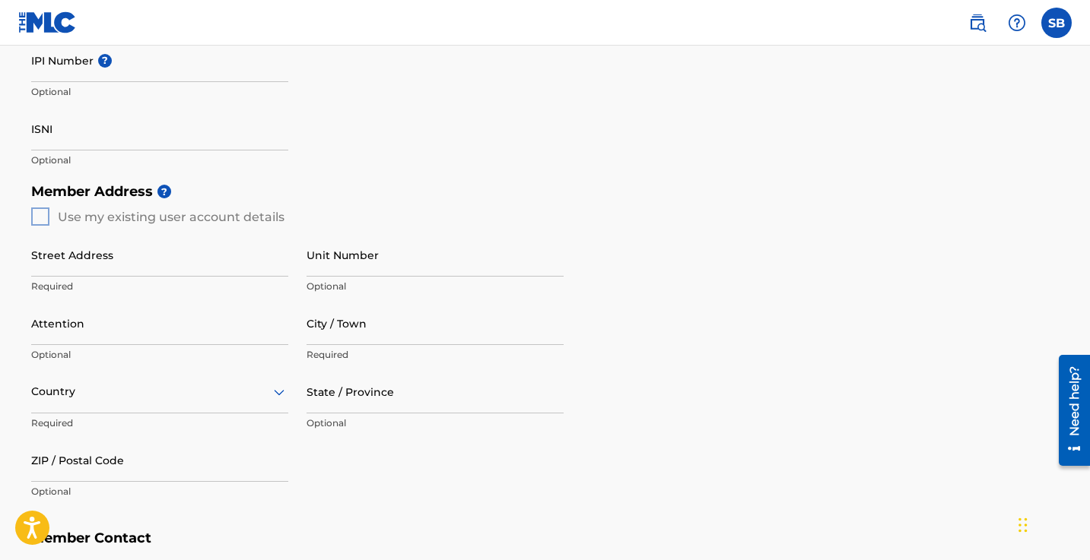
scroll to position [487, 0]
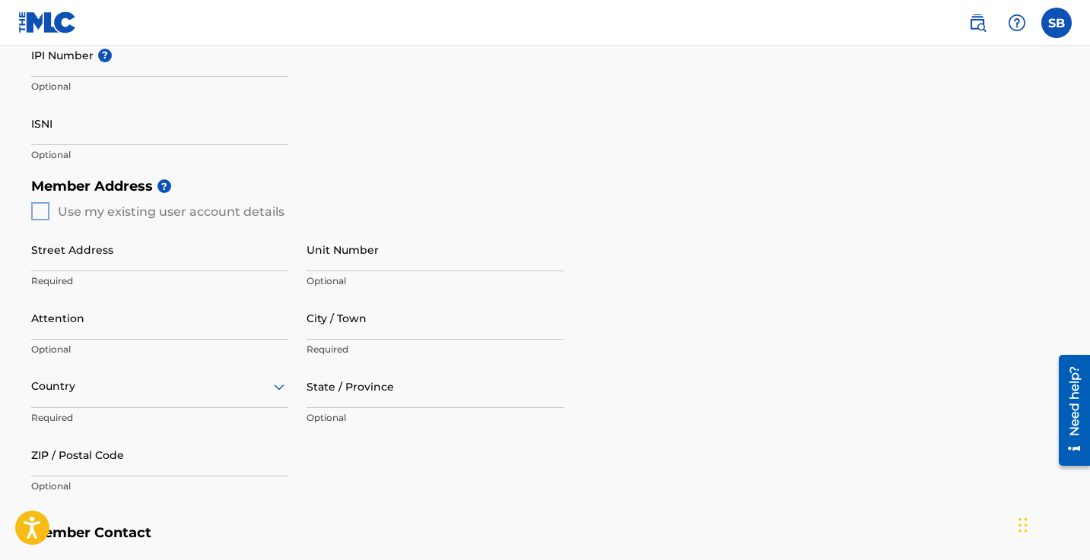
click at [36, 212] on div "Member Address ? Use my existing user account details Street Address Required U…" at bounding box center [545, 343] width 1028 height 347
paste input "[STREET_ADDRESS][PERSON_NAME]"
type input "[STREET_ADDRESS][PERSON_NAME]"
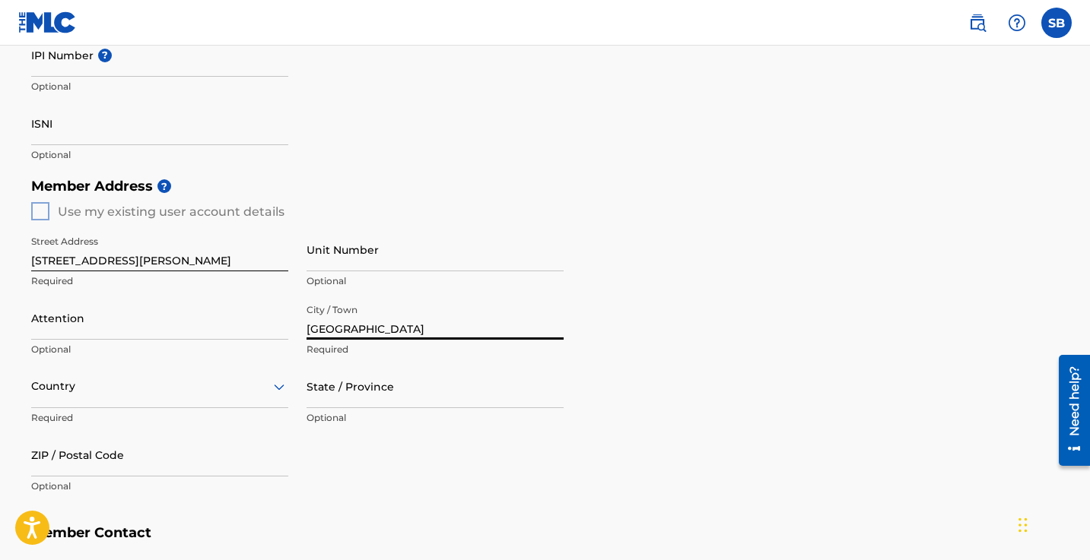
type input "[GEOGRAPHIC_DATA]"
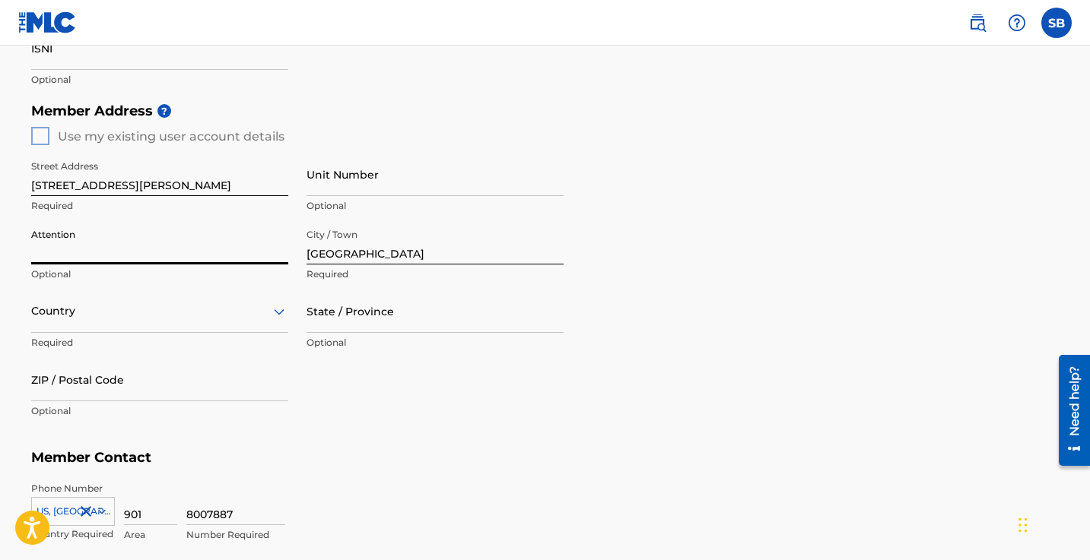
click at [113, 333] on div "Country" at bounding box center [159, 311] width 257 height 43
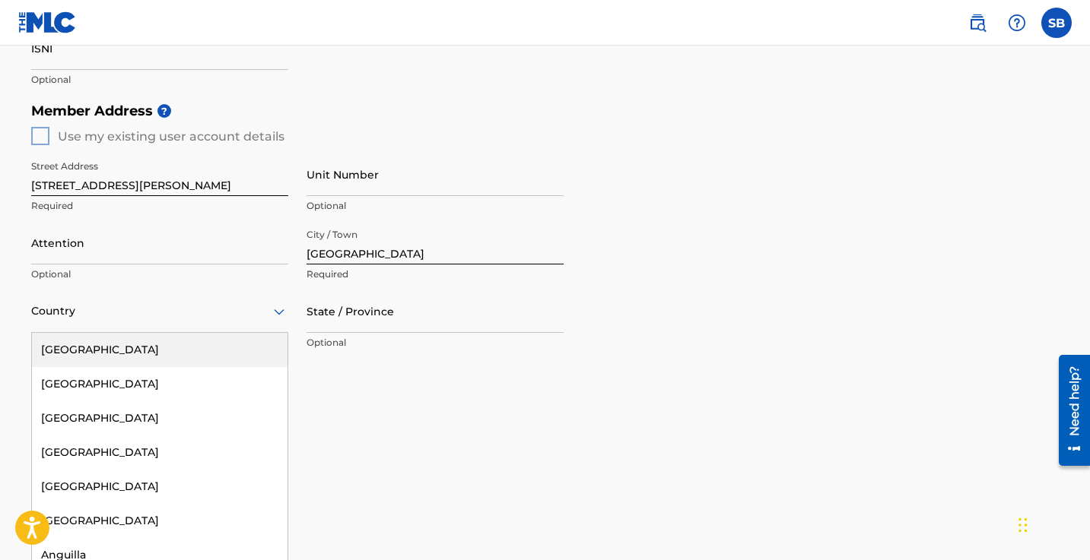
click at [110, 352] on div "[GEOGRAPHIC_DATA]" at bounding box center [159, 350] width 255 height 34
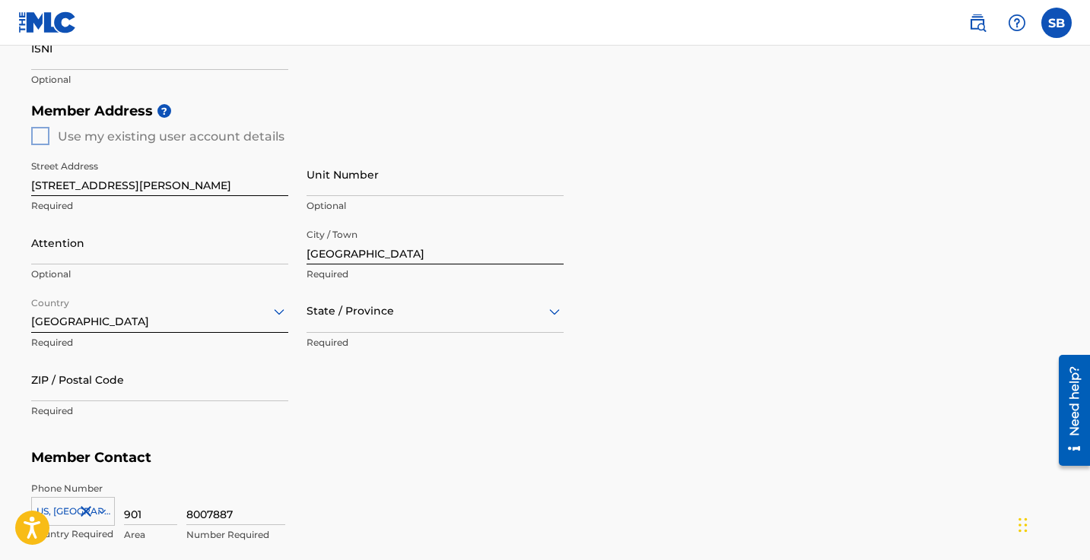
click at [356, 312] on div at bounding box center [434, 311] width 257 height 19
type input "t"
click at [377, 378] on div "[US_STATE]" at bounding box center [434, 373] width 255 height 34
type input "38138"
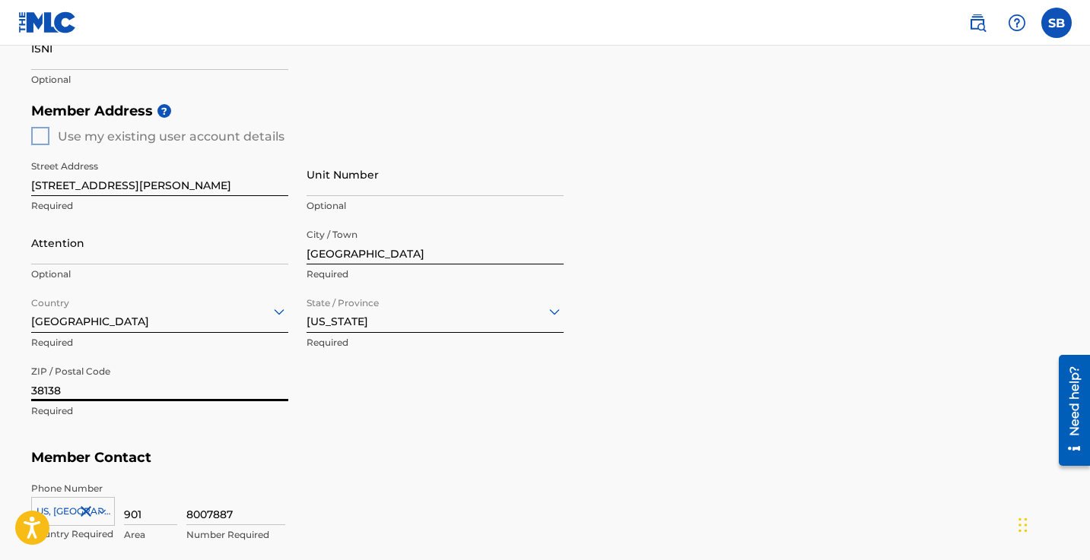
click at [361, 436] on div "Member Address ? Use my existing user account details Street Address 3645 Fores…" at bounding box center [545, 268] width 1028 height 347
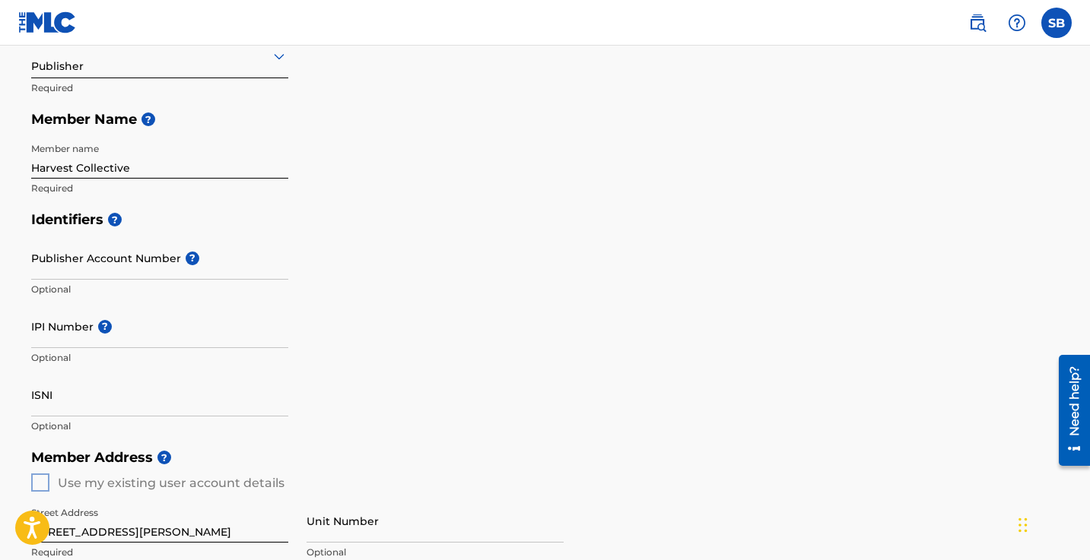
scroll to position [208, 0]
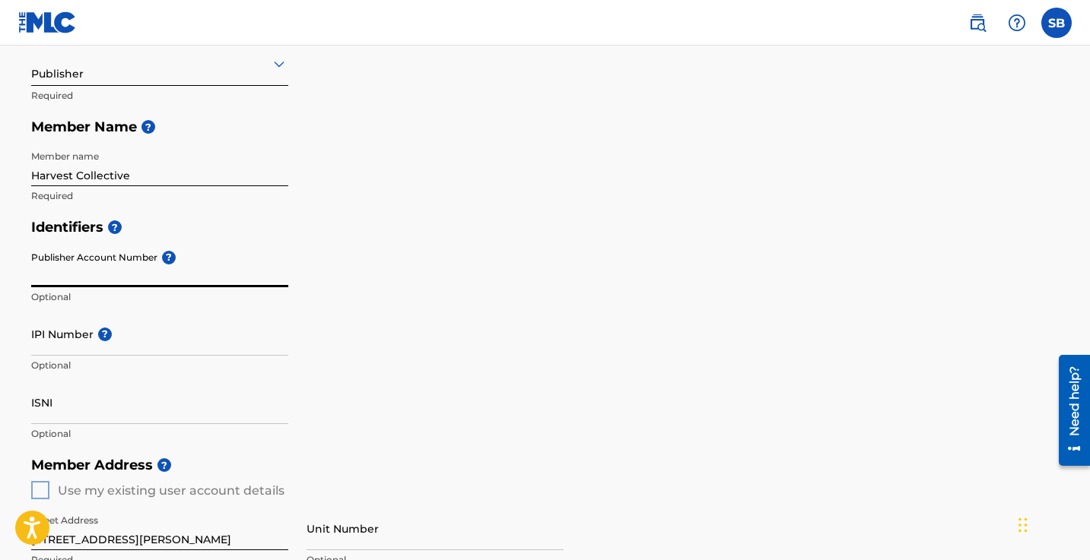
click at [89, 278] on input "Publisher Account Number ?" at bounding box center [159, 265] width 257 height 43
paste input "1256161466"
type input "1256161466"
click at [59, 272] on input "1256161466" at bounding box center [159, 265] width 257 height 43
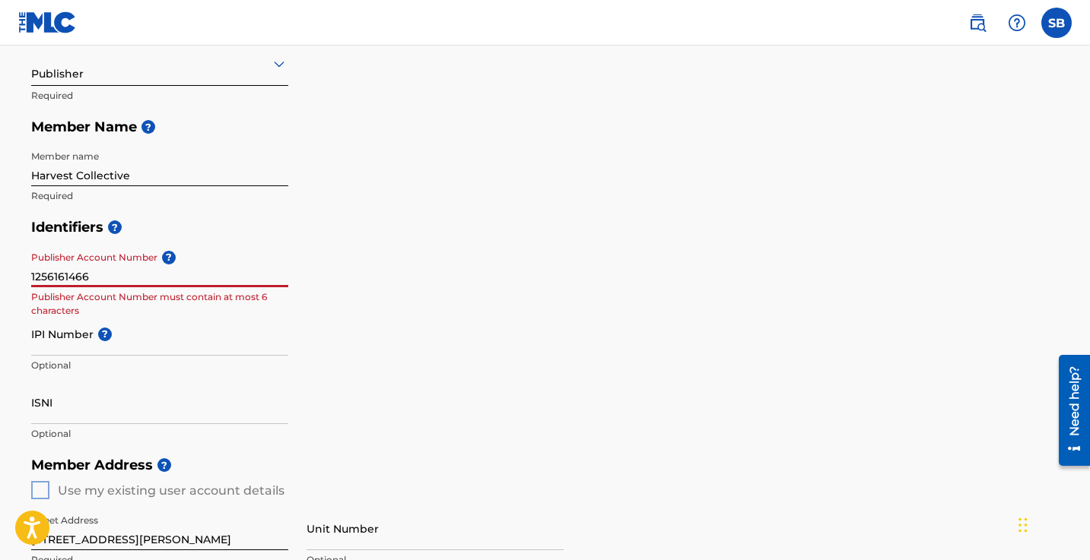
click at [59, 272] on input "1256161466" at bounding box center [159, 265] width 257 height 43
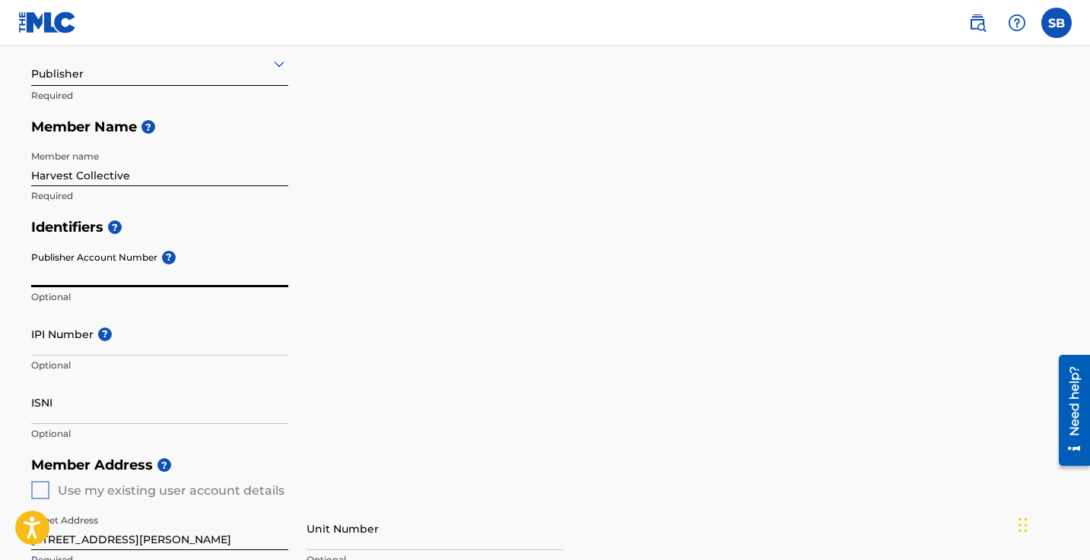
click at [50, 347] on input "IPI Number ?" at bounding box center [159, 334] width 257 height 43
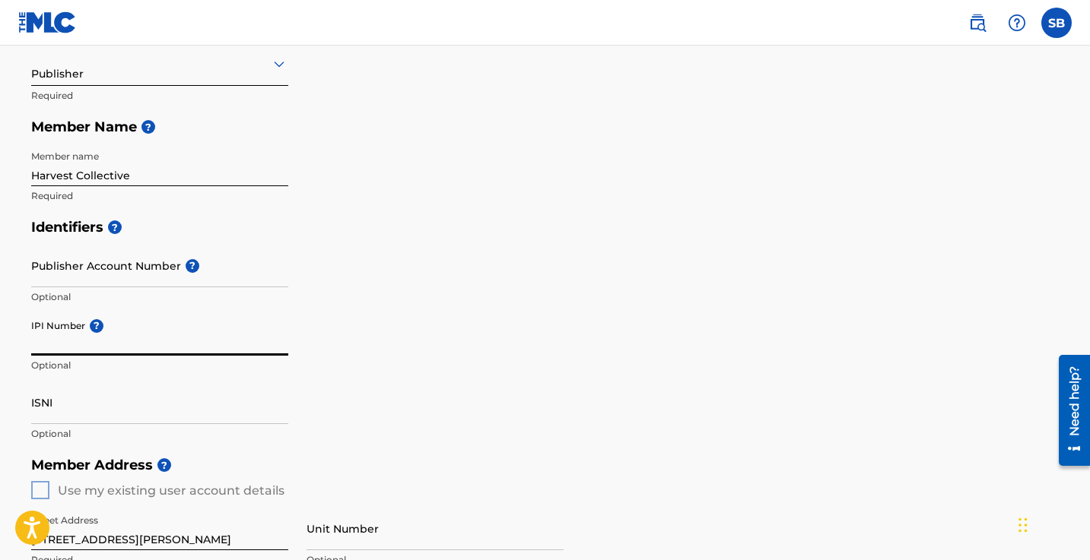
paste input "1256161466"
type input "1256161466"
click at [399, 390] on div "Identifiers ? Publisher Account Number ? Optional IPI Number ? 1256161466 Optio…" at bounding box center [545, 330] width 1028 height 238
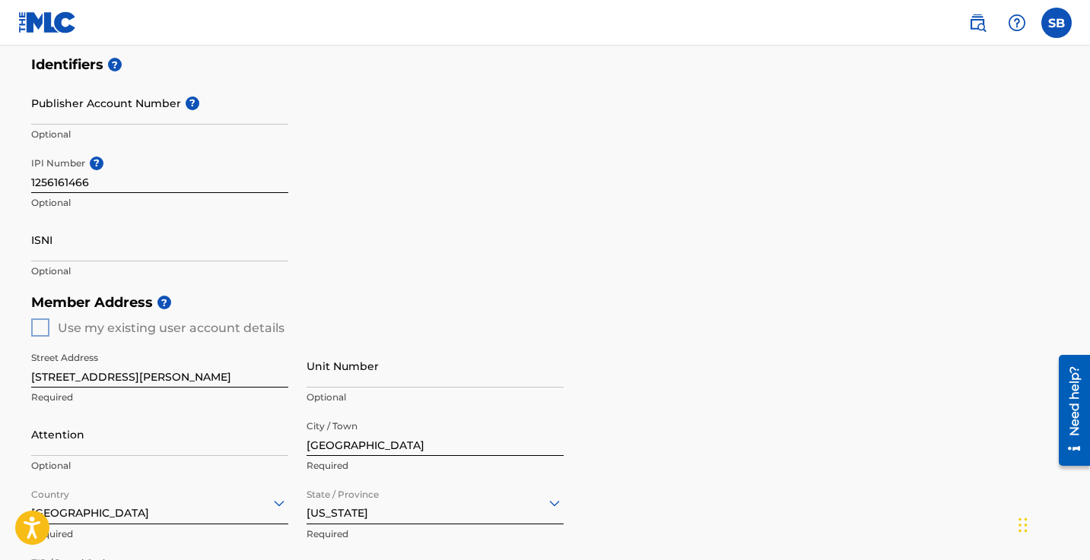
scroll to position [373, 0]
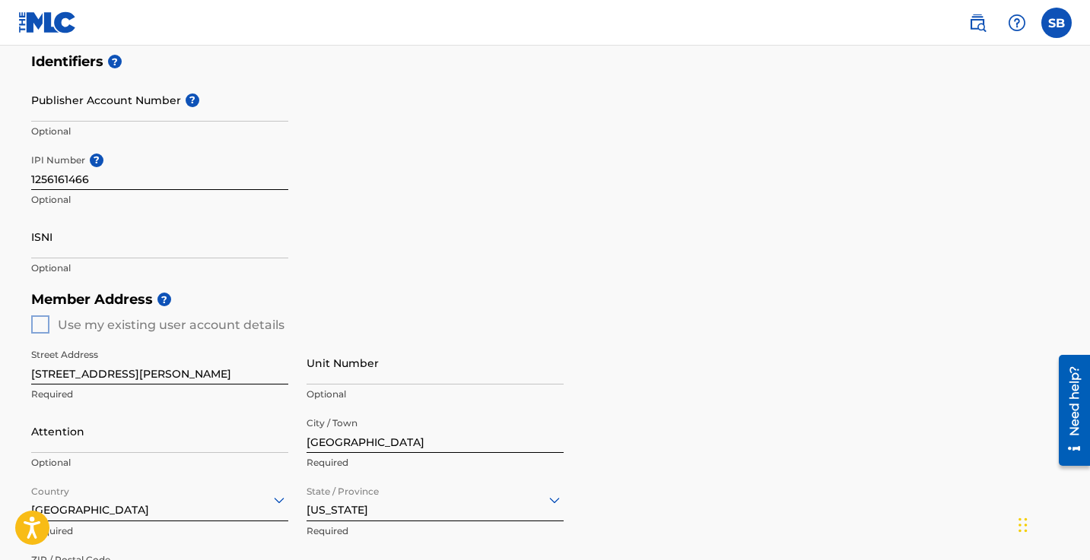
click at [39, 237] on input "ISNI" at bounding box center [159, 236] width 257 height 43
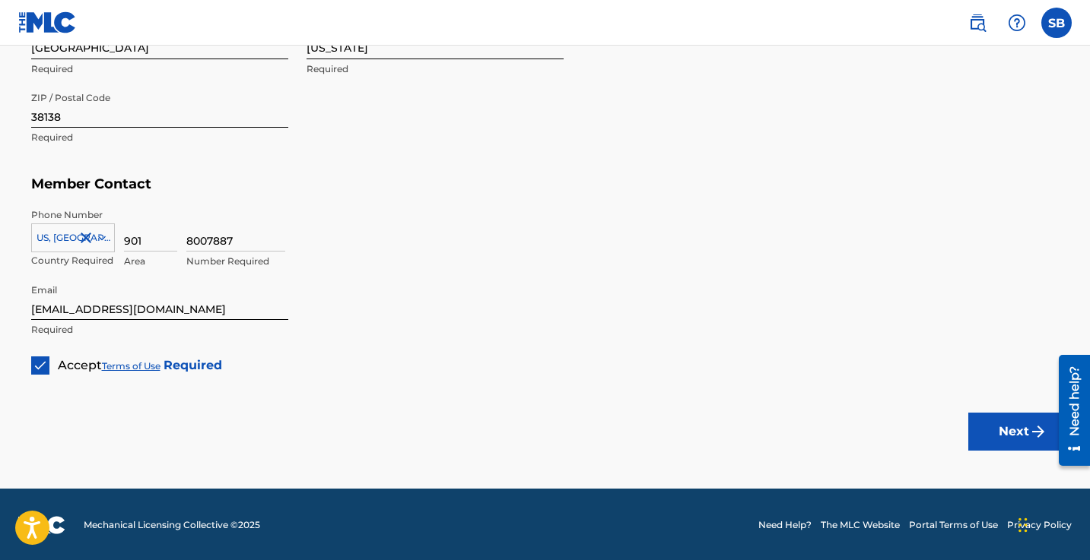
scroll to position [835, 0]
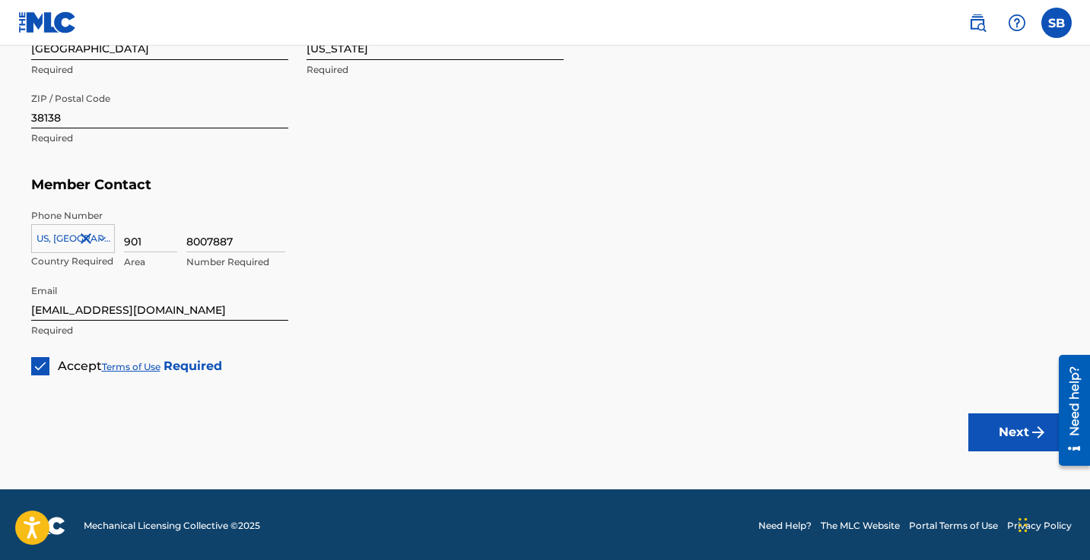
click at [1028, 436] on button "Next" at bounding box center [1013, 433] width 91 height 38
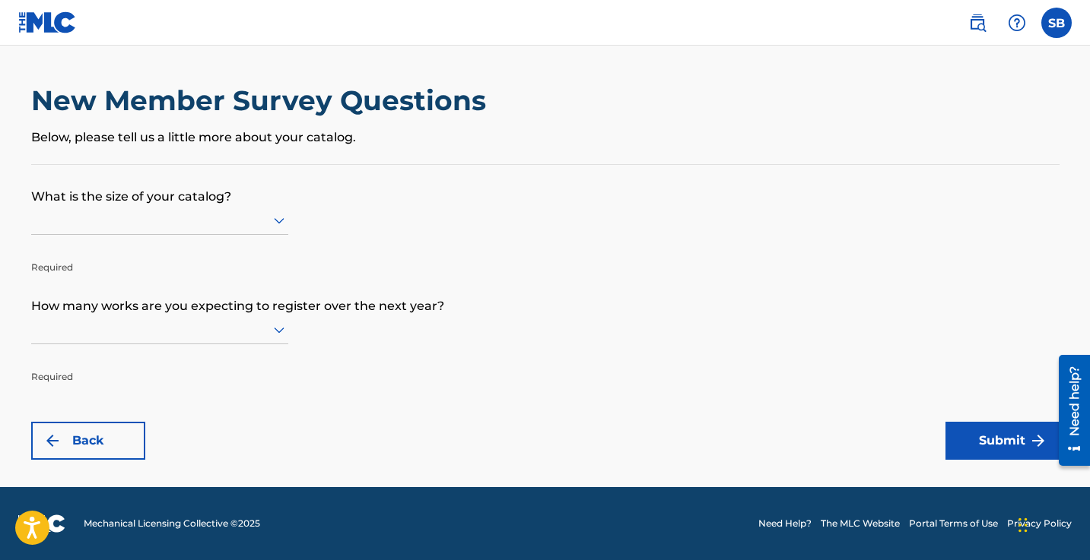
click at [242, 230] on div at bounding box center [159, 220] width 257 height 19
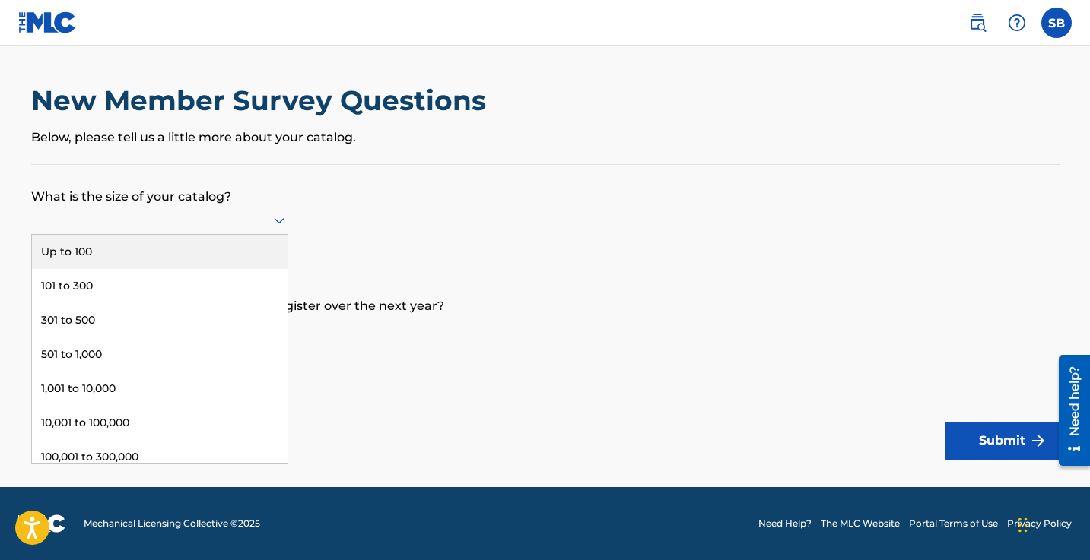
click at [167, 235] on div at bounding box center [159, 220] width 257 height 29
click at [148, 230] on div at bounding box center [159, 220] width 257 height 19
click at [92, 260] on div "Up to 100" at bounding box center [159, 252] width 255 height 34
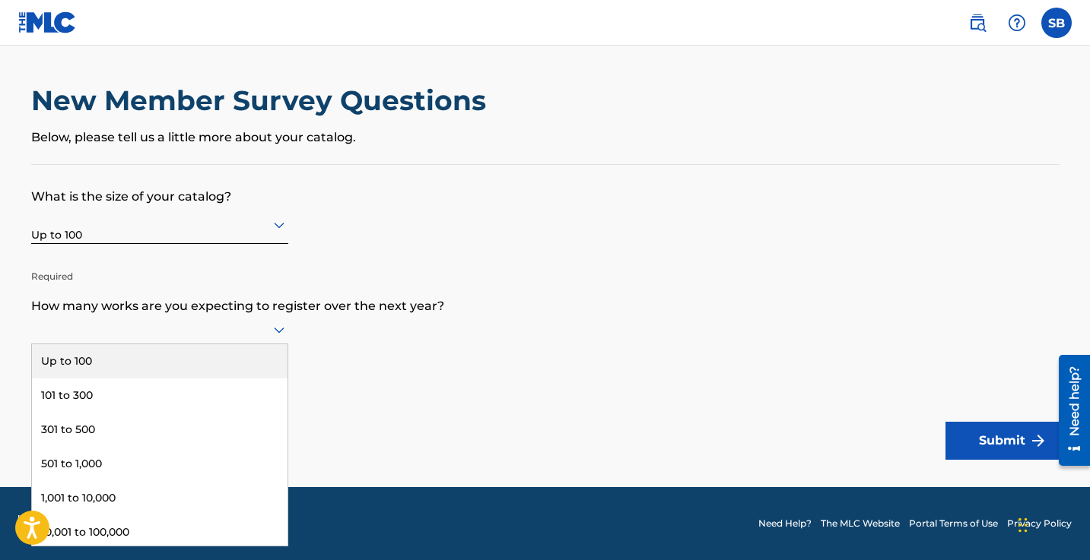
click at [98, 344] on div at bounding box center [159, 330] width 257 height 29
click at [69, 373] on div "Up to 100" at bounding box center [159, 361] width 255 height 34
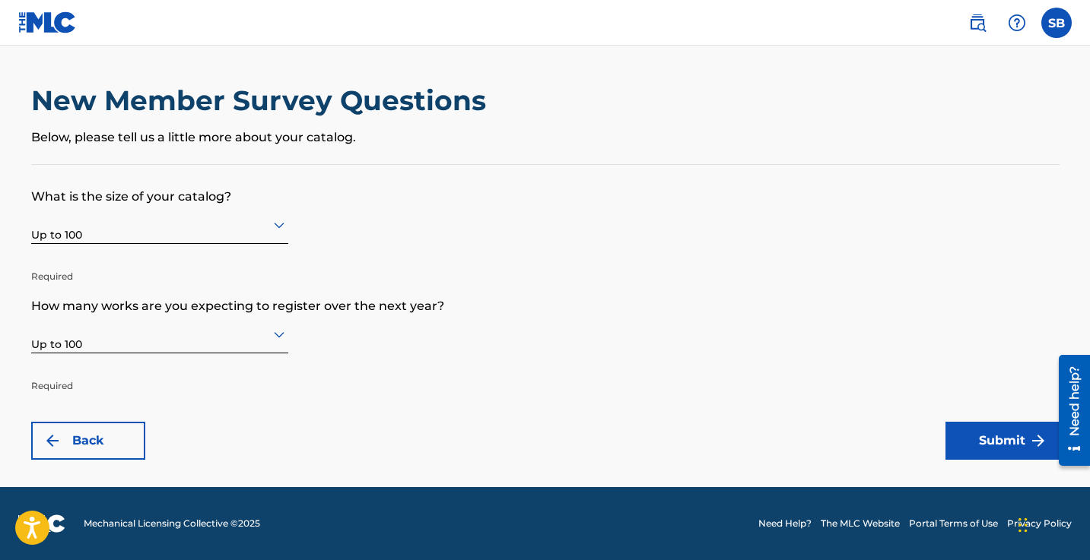
click at [998, 437] on button "Submit" at bounding box center [1002, 441] width 114 height 38
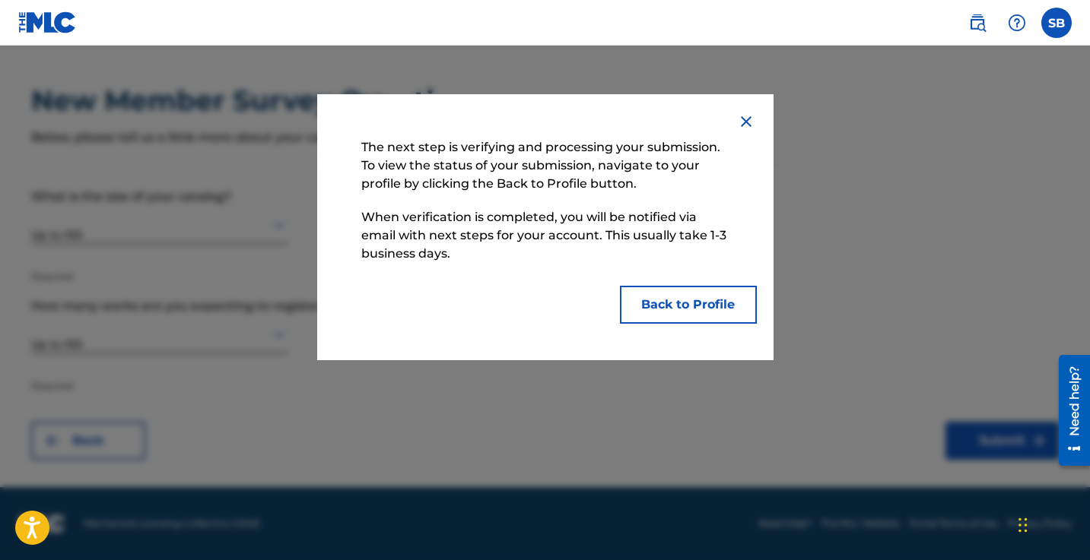
click at [690, 299] on button "Back to Profile" at bounding box center [688, 305] width 137 height 38
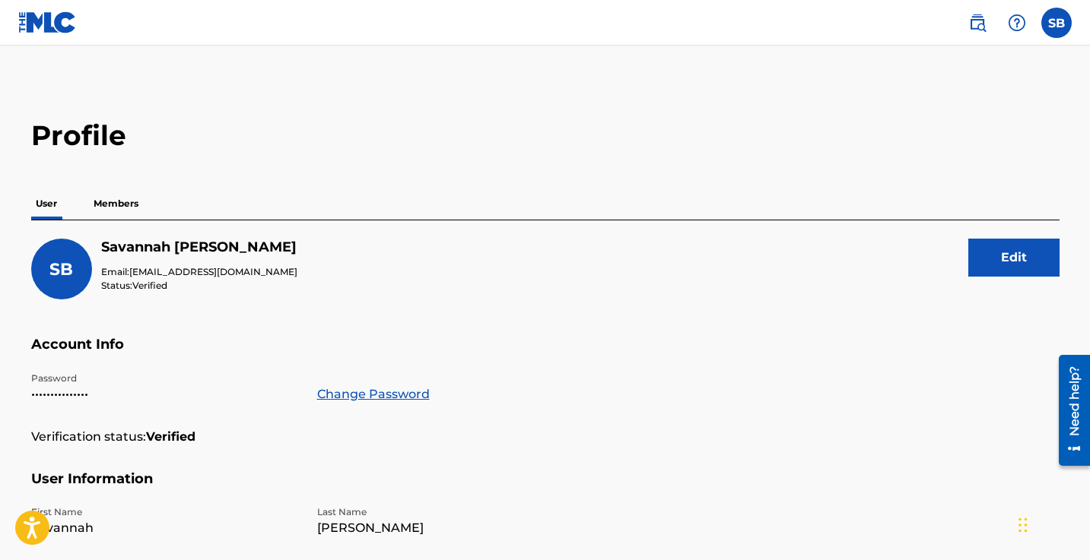
click at [1069, 28] on label at bounding box center [1056, 23] width 30 height 30
click at [1056, 23] on input "SB Savannah Brister hc@harvestmemphis.org Notification Preferences Profile Log …" at bounding box center [1056, 23] width 0 height 0
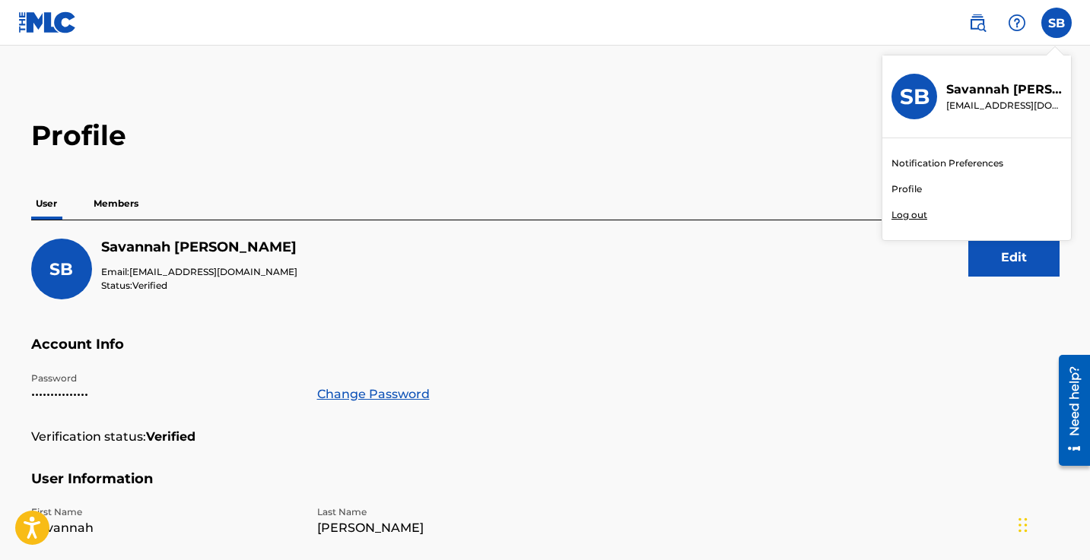
click at [49, 14] on img at bounding box center [47, 22] width 59 height 22
